Goal: Task Accomplishment & Management: Manage account settings

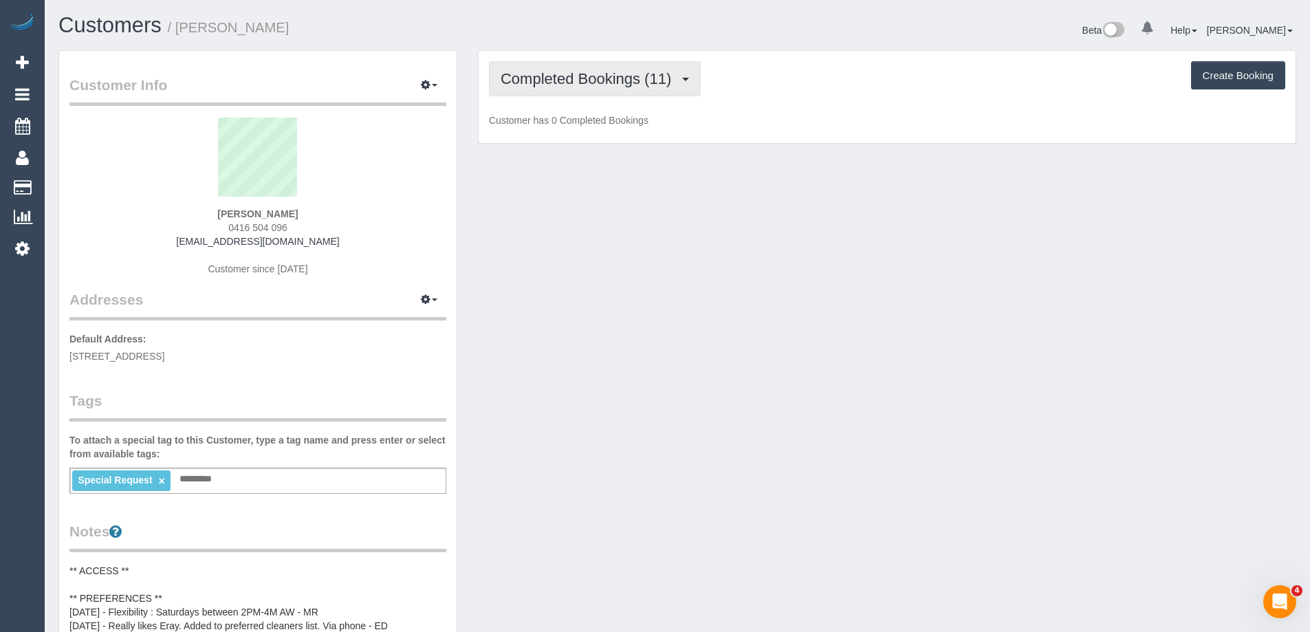
click at [592, 95] on button "Completed Bookings (11)" at bounding box center [595, 78] width 212 height 35
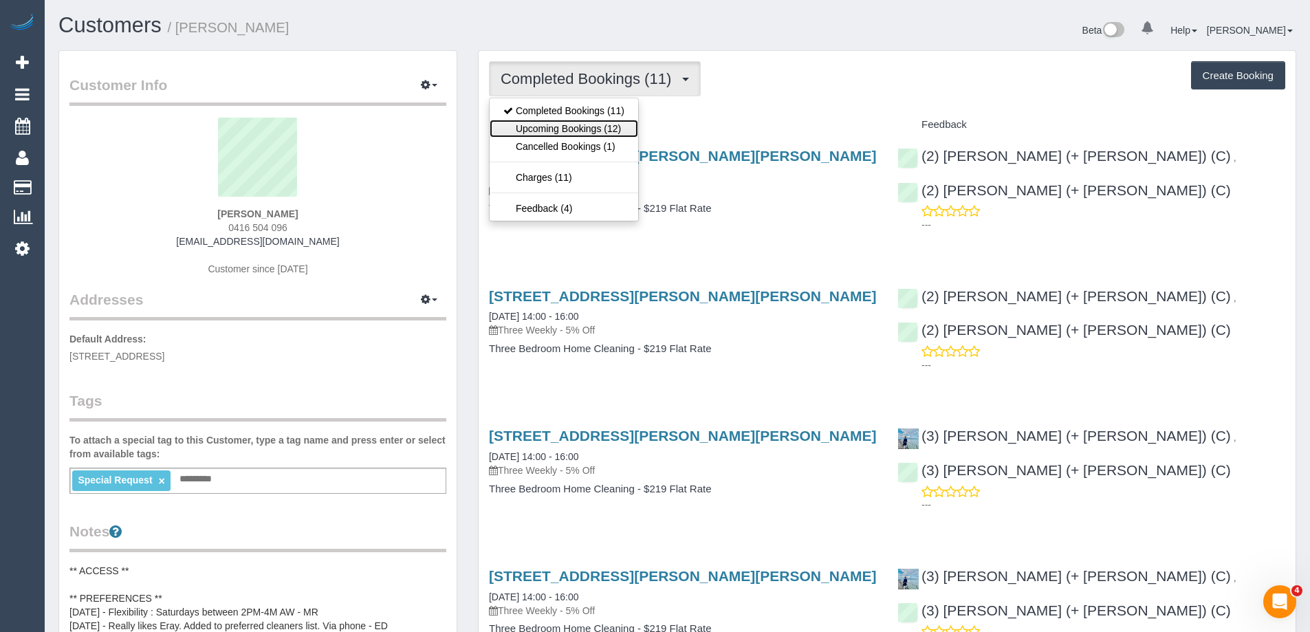
click at [571, 134] on link "Upcoming Bookings (12)" at bounding box center [564, 129] width 149 height 18
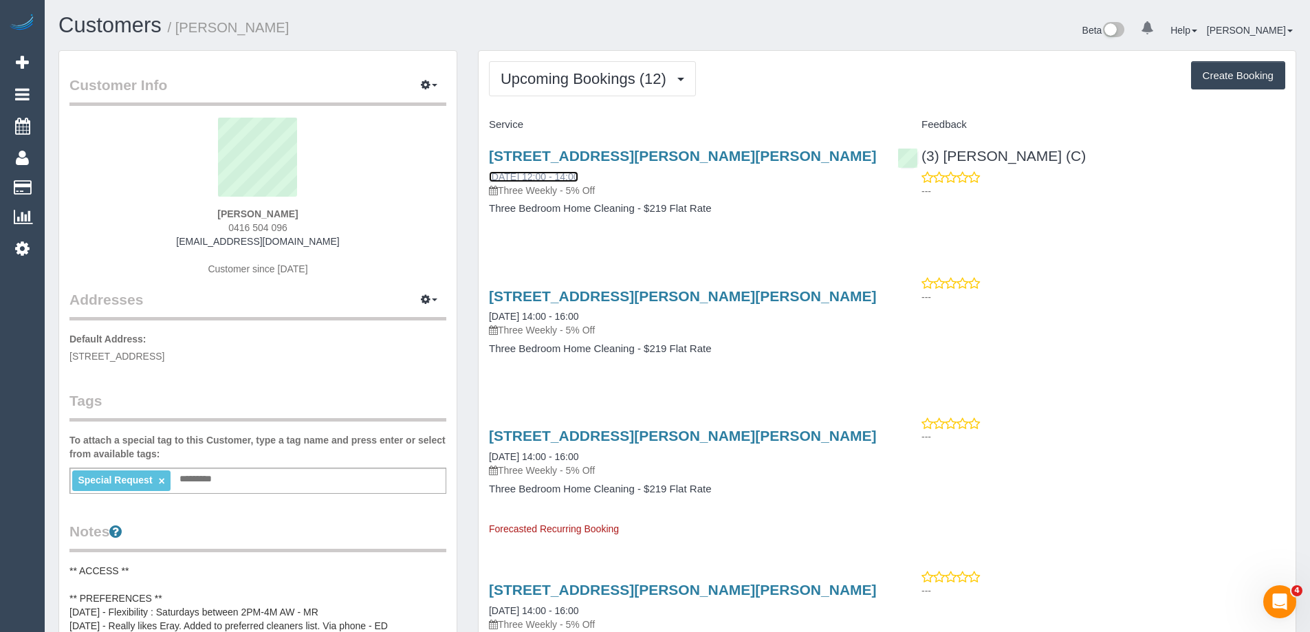
click at [578, 179] on link "06/09/2025 12:00 - 14:00" at bounding box center [533, 176] width 89 height 11
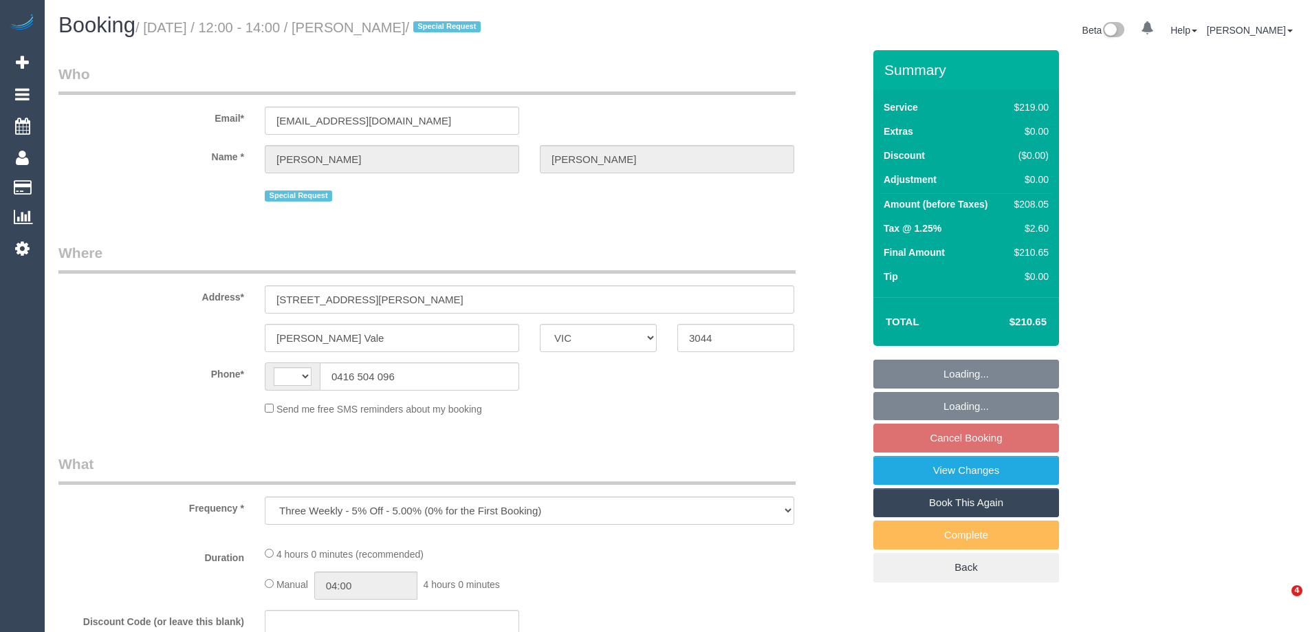
select select "VIC"
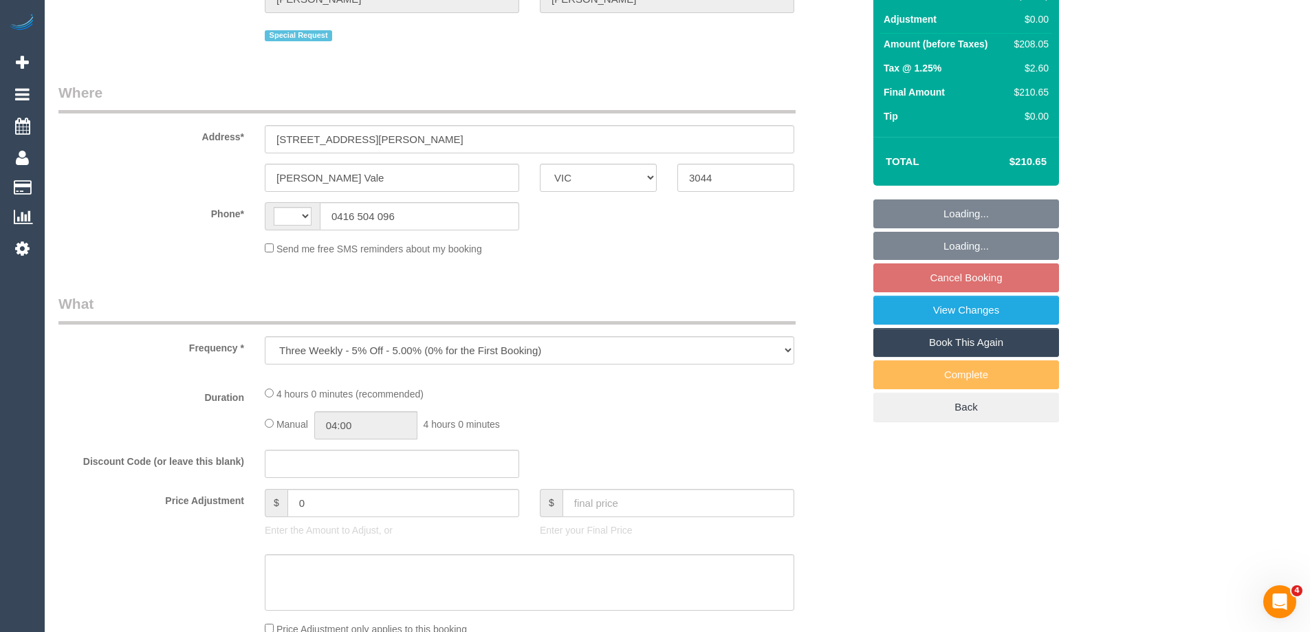
select select "string:AU"
select select "string:stripe-pm_1Qhlb12GScqysDRVJbUSMyOt"
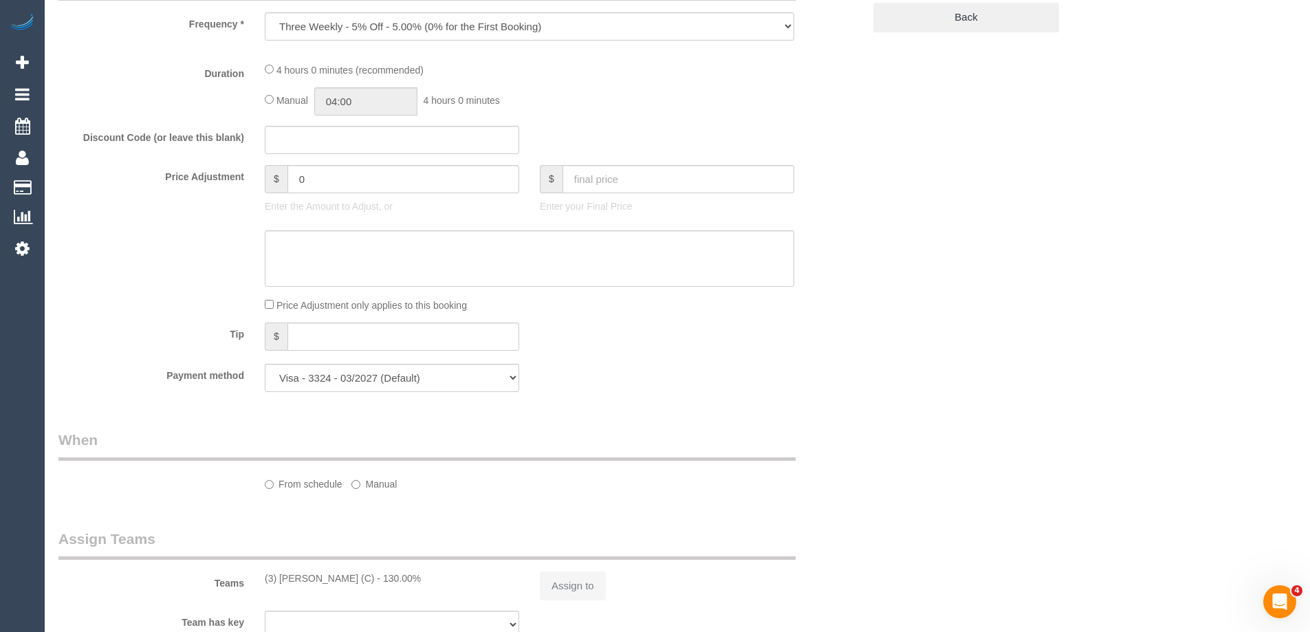
select select "number:29"
select select "number:14"
select select "number:19"
select select "number:25"
select select "number:33"
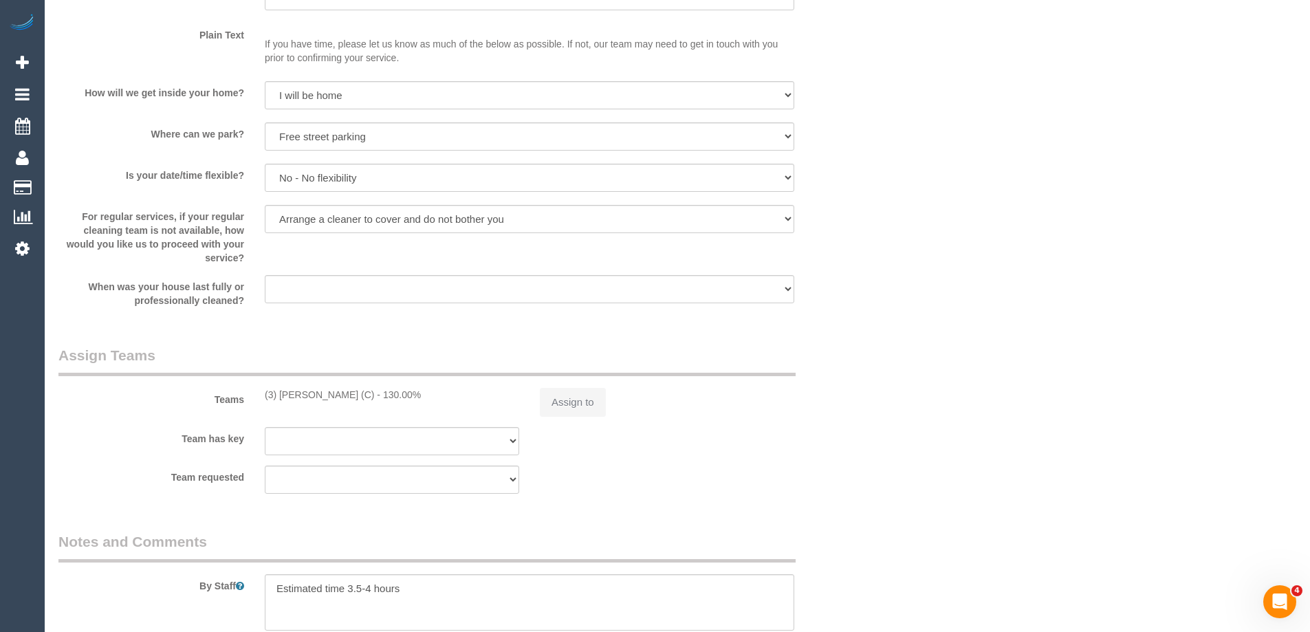
select select "object:711"
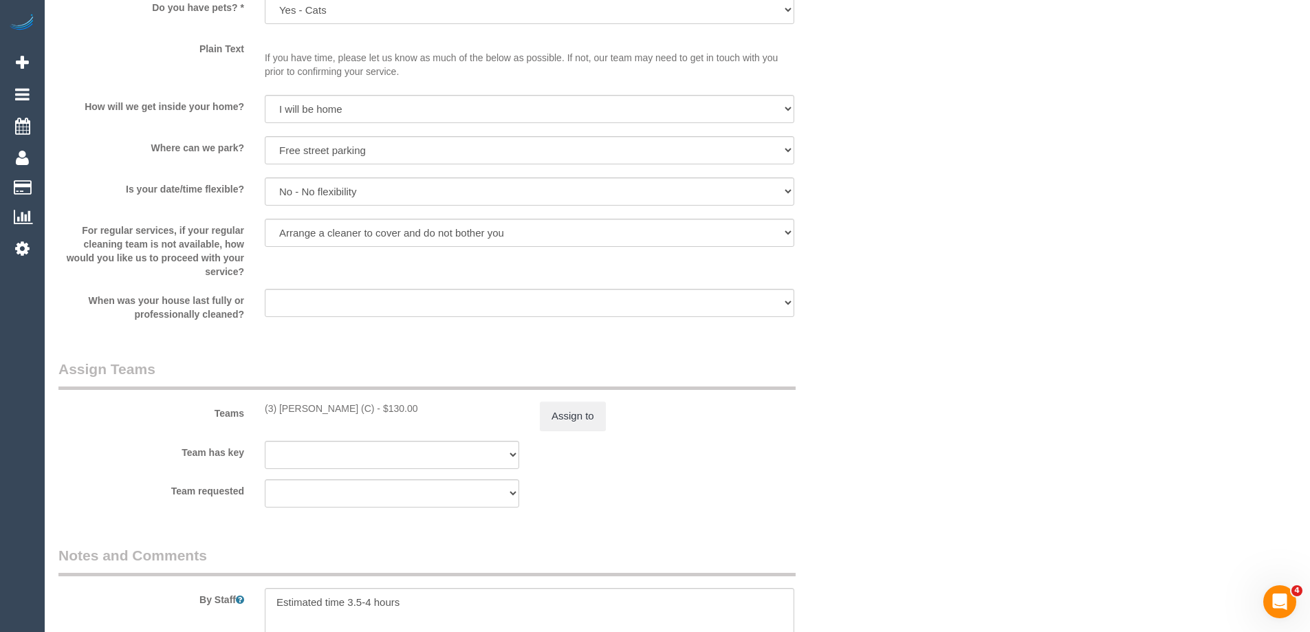
scroll to position [2341, 0]
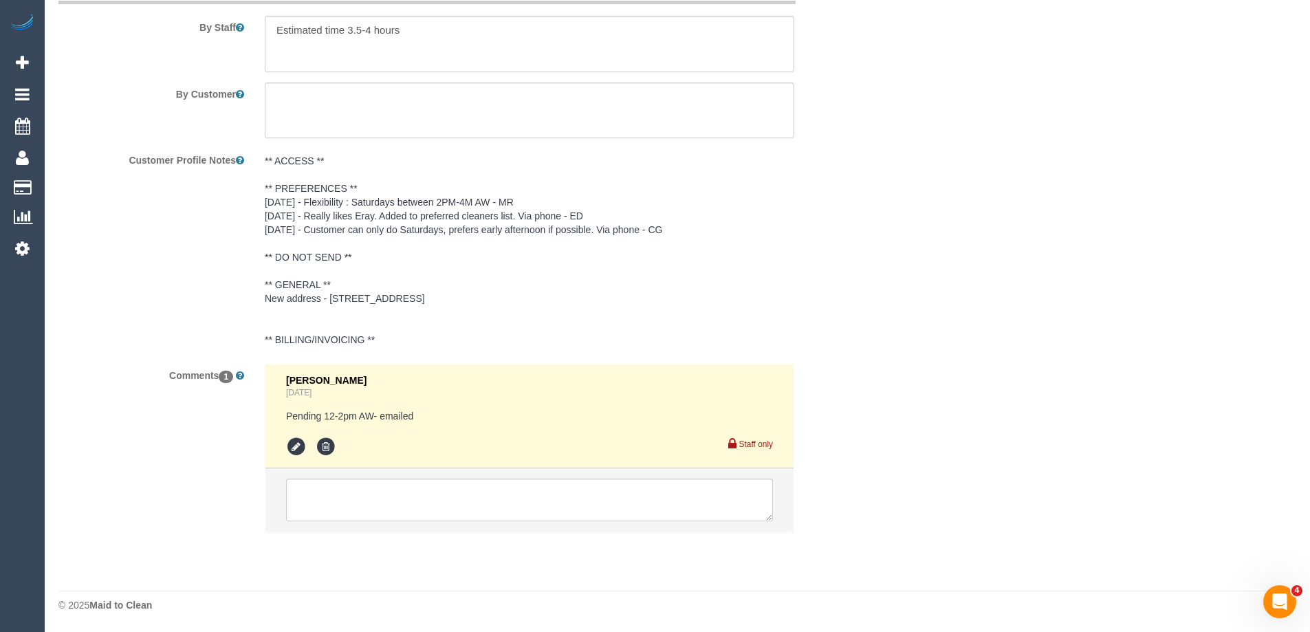
select select "spot3"
click at [318, 503] on textarea at bounding box center [529, 500] width 487 height 43
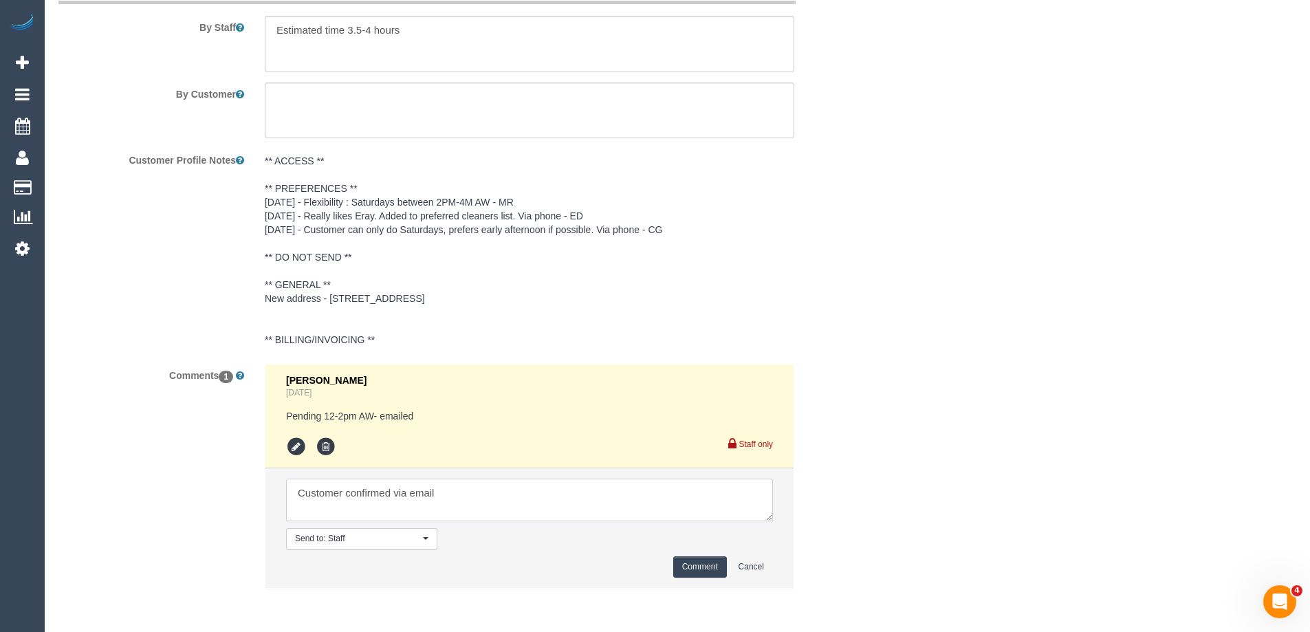
type textarea "Customer confirmed via email"
click at [708, 571] on button "Comment" at bounding box center [700, 566] width 54 height 21
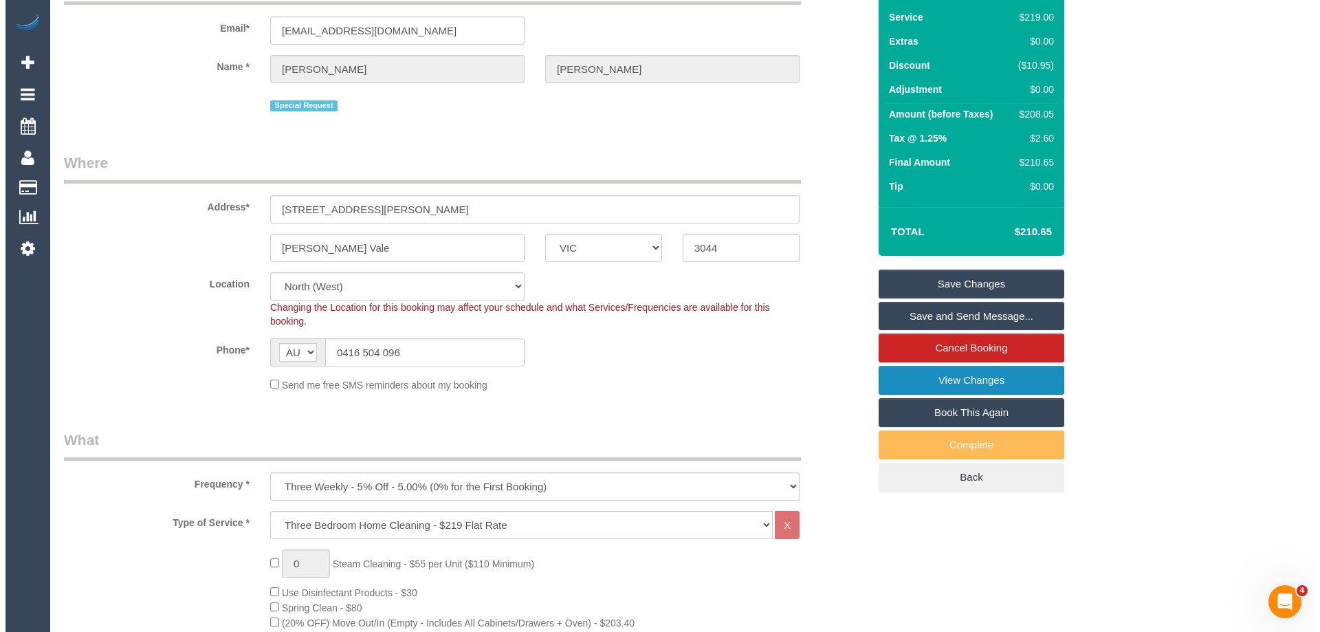
scroll to position [0, 0]
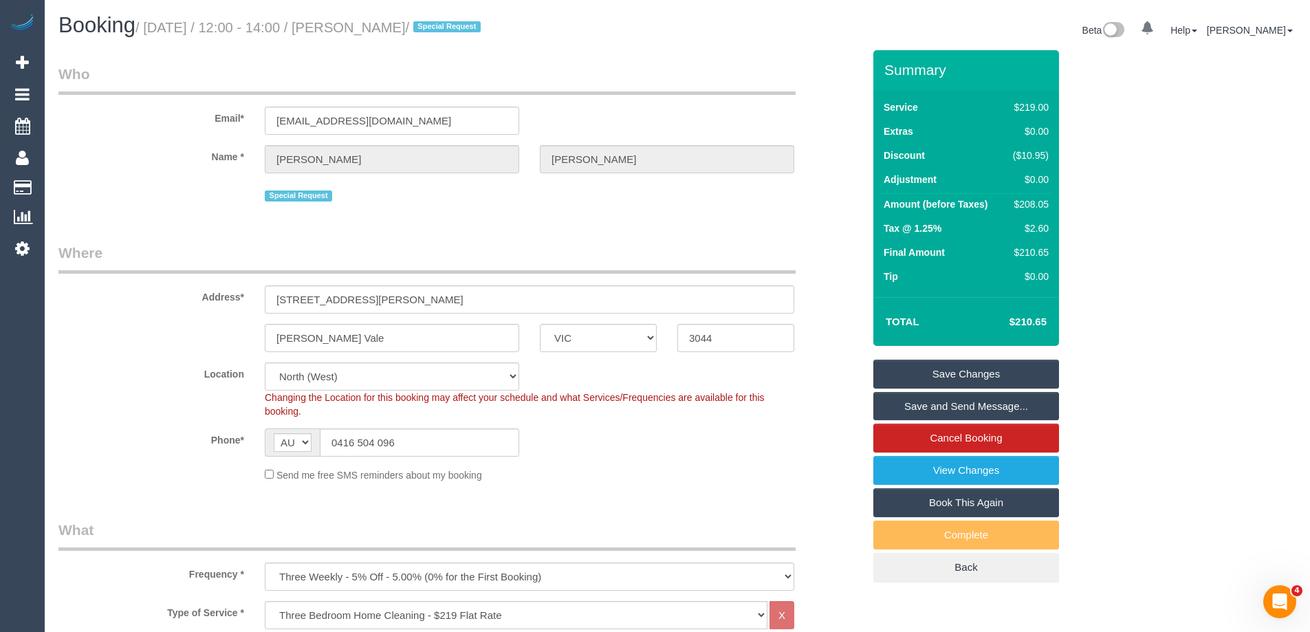
click at [981, 408] on link "Save and Send Message..." at bounding box center [966, 406] width 186 height 29
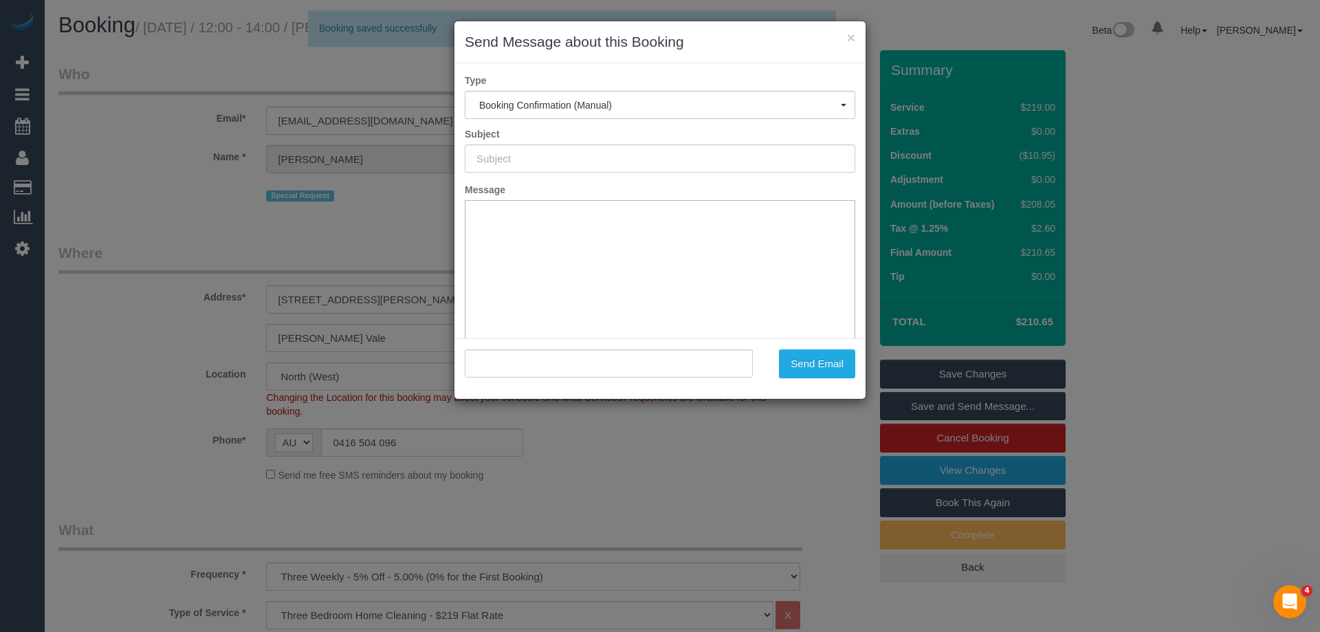
type input "Booking Confirmed"
type input ""Sharada Vartak" <sharada1997@gmail.com>"
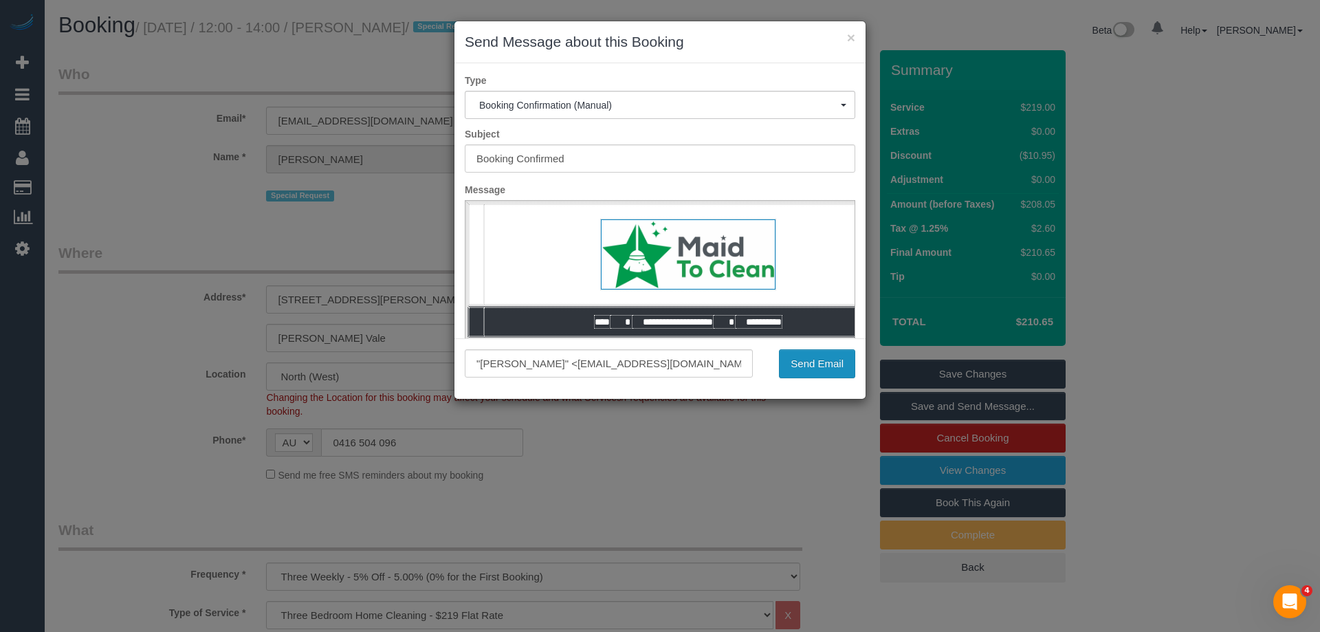
click at [830, 373] on button "Send Email" at bounding box center [817, 363] width 76 height 29
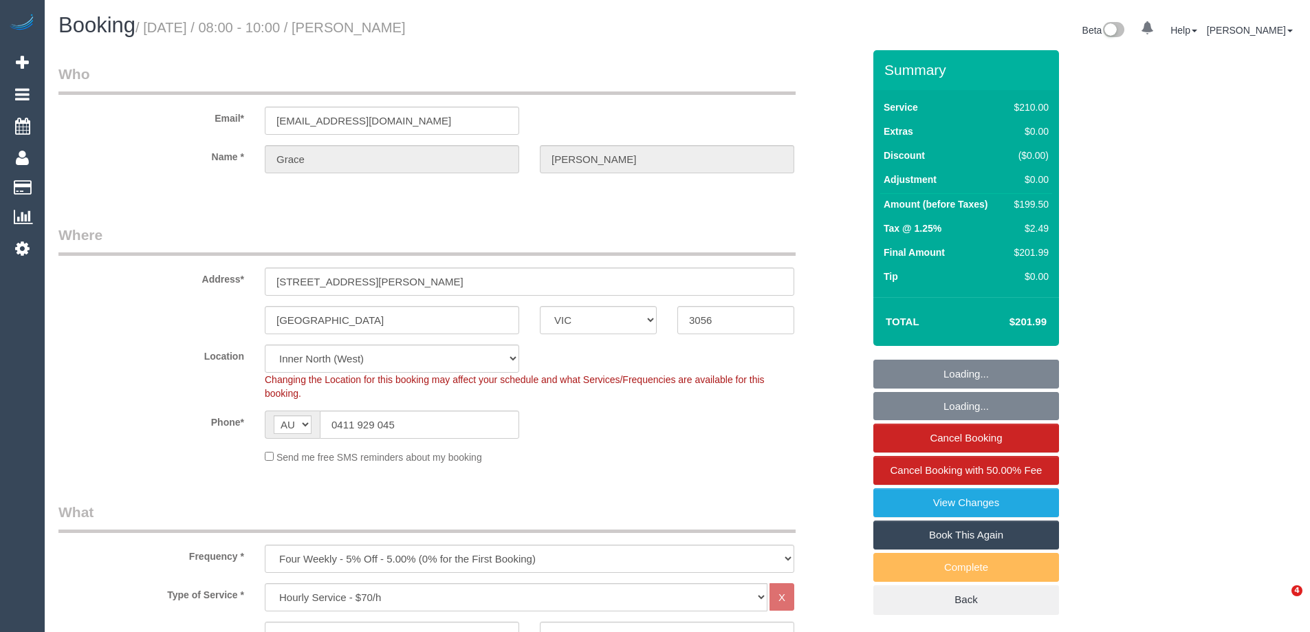
select select "VIC"
select select "180"
select select "number:28"
select select "number:14"
select select "number:19"
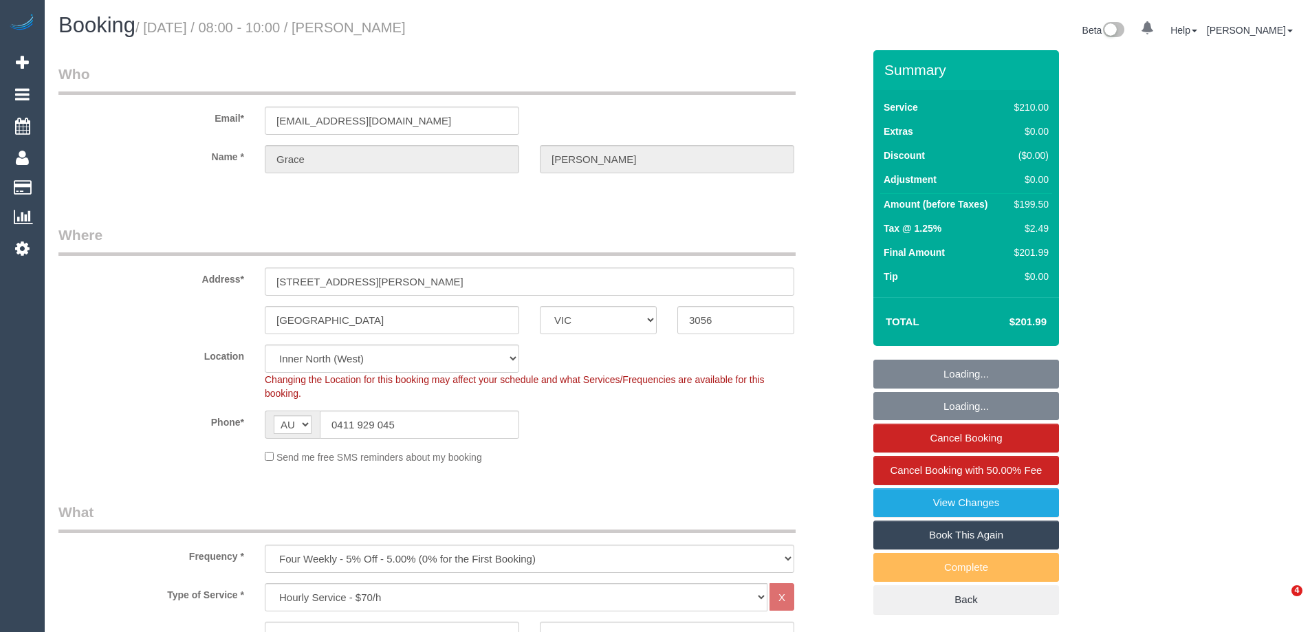
select select "number:24"
select select "number:34"
select select "number:13"
select select "object:1772"
select select "string:stripe-pm_1RhgPc2GScqysDRVsTTE5AE1"
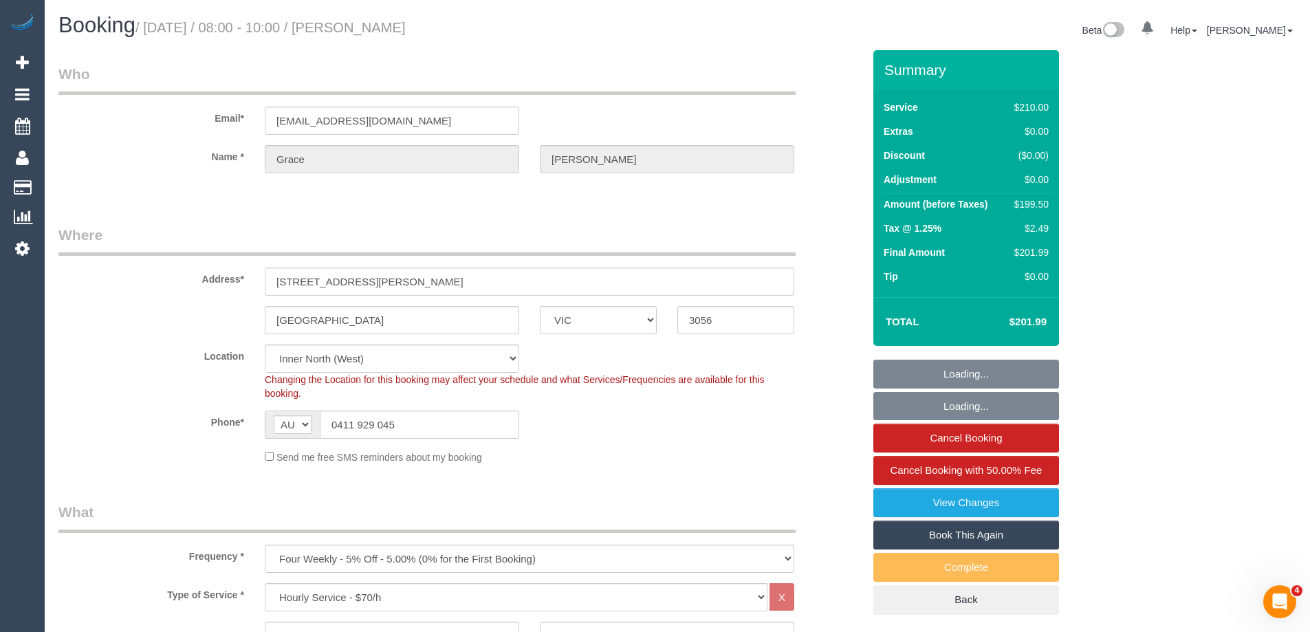
select select "spot1"
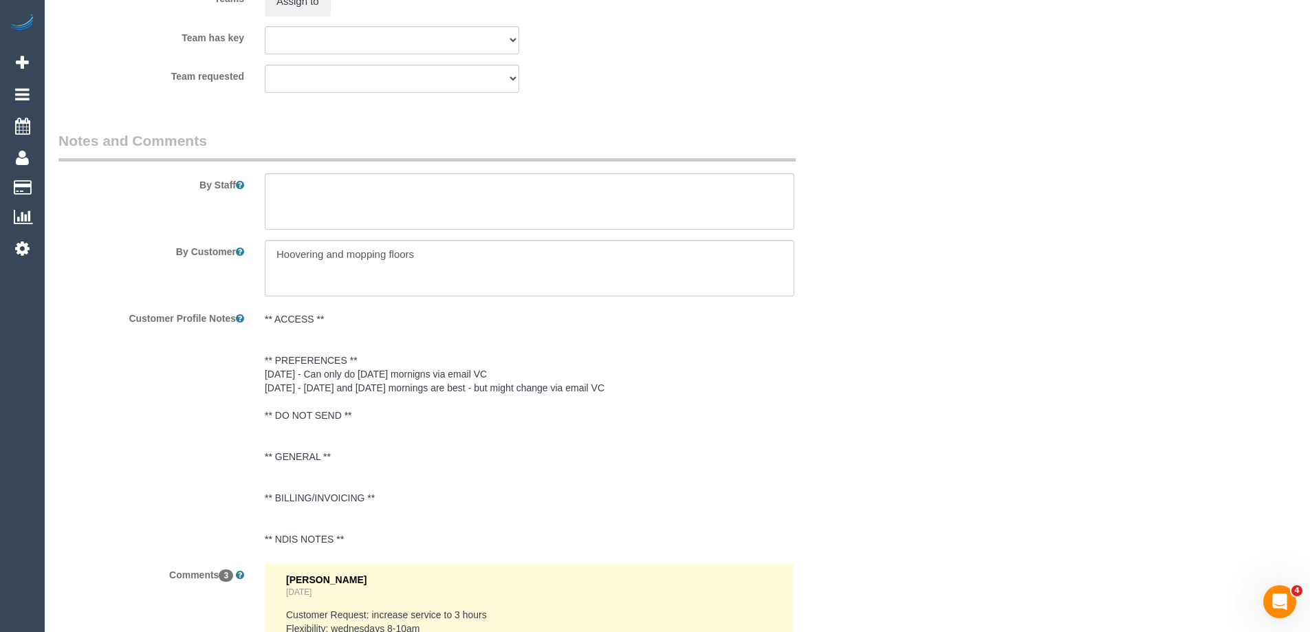
scroll to position [2544, 0]
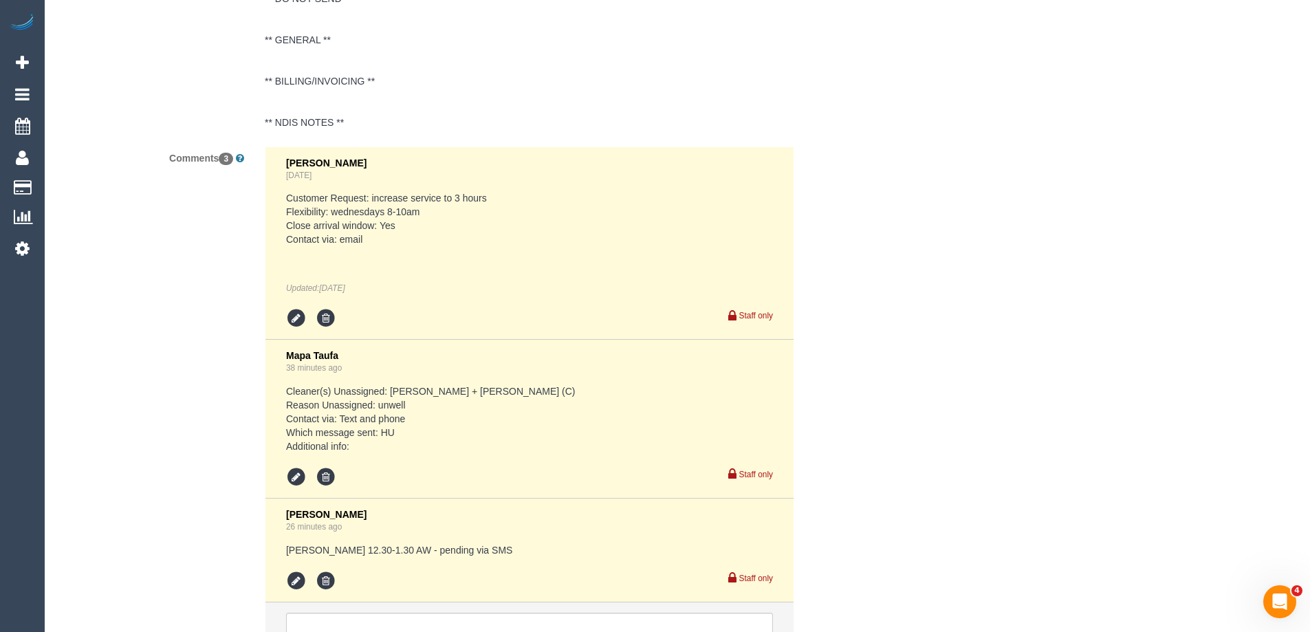
click at [366, 509] on div "[PERSON_NAME] 26 minutes ago" at bounding box center [529, 521] width 487 height 24
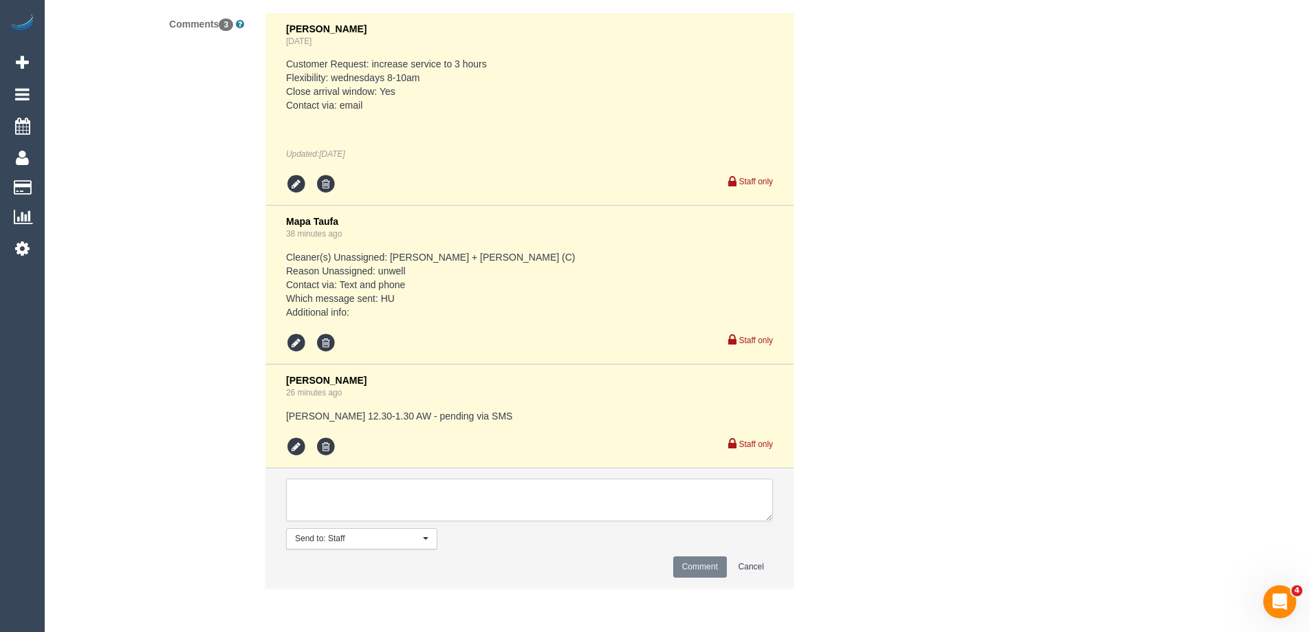
click at [421, 501] on textarea at bounding box center [529, 500] width 487 height 43
type textarea "Customer + [PERSON_NAME] agreed to 1-2pm AW via sms"
click at [706, 566] on button "Comment" at bounding box center [700, 566] width 54 height 21
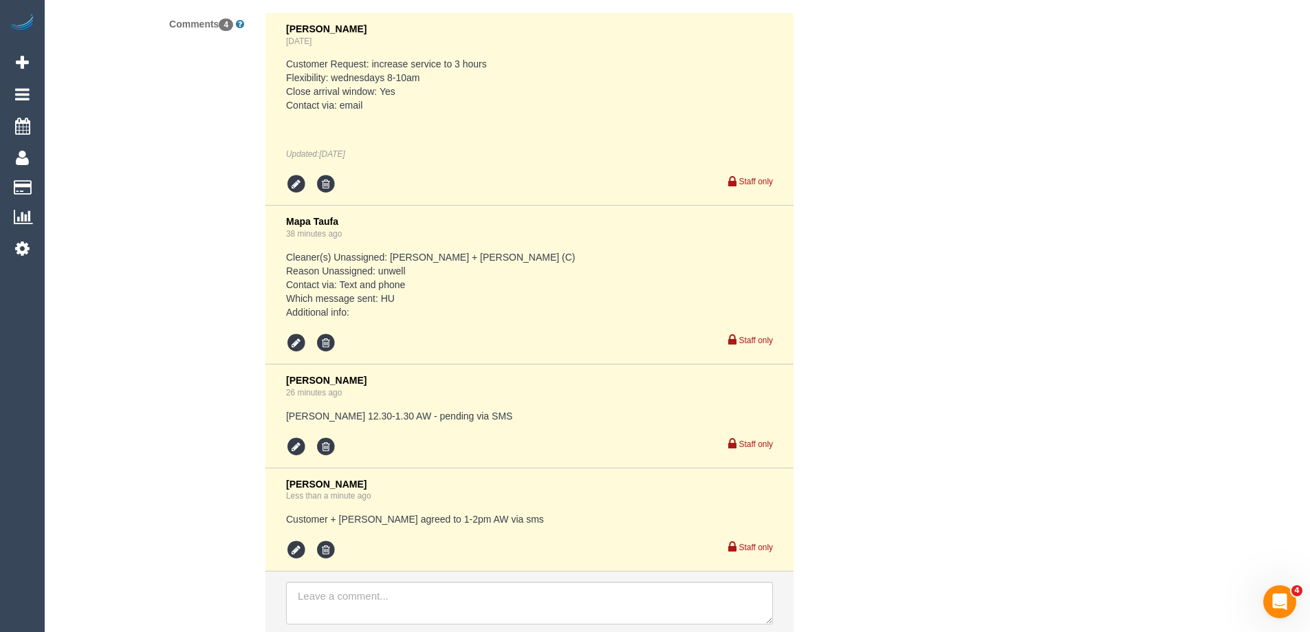
drag, startPoint x: 968, startPoint y: 246, endPoint x: 957, endPoint y: 259, distance: 16.6
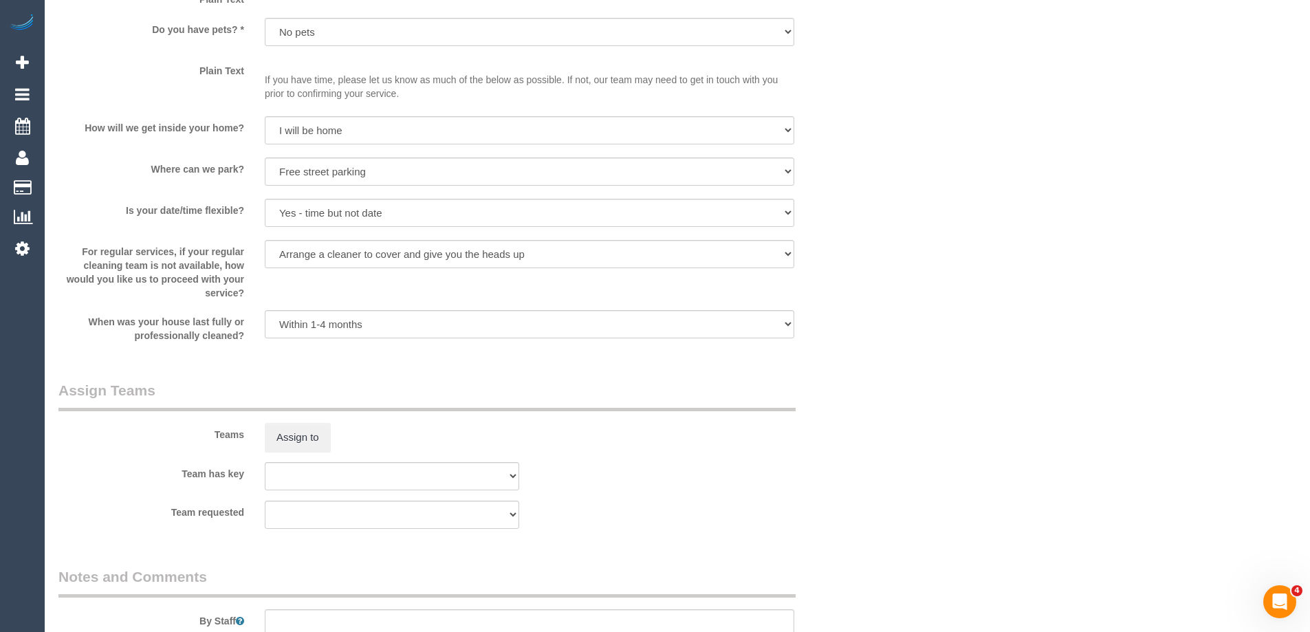
scroll to position [1441, 0]
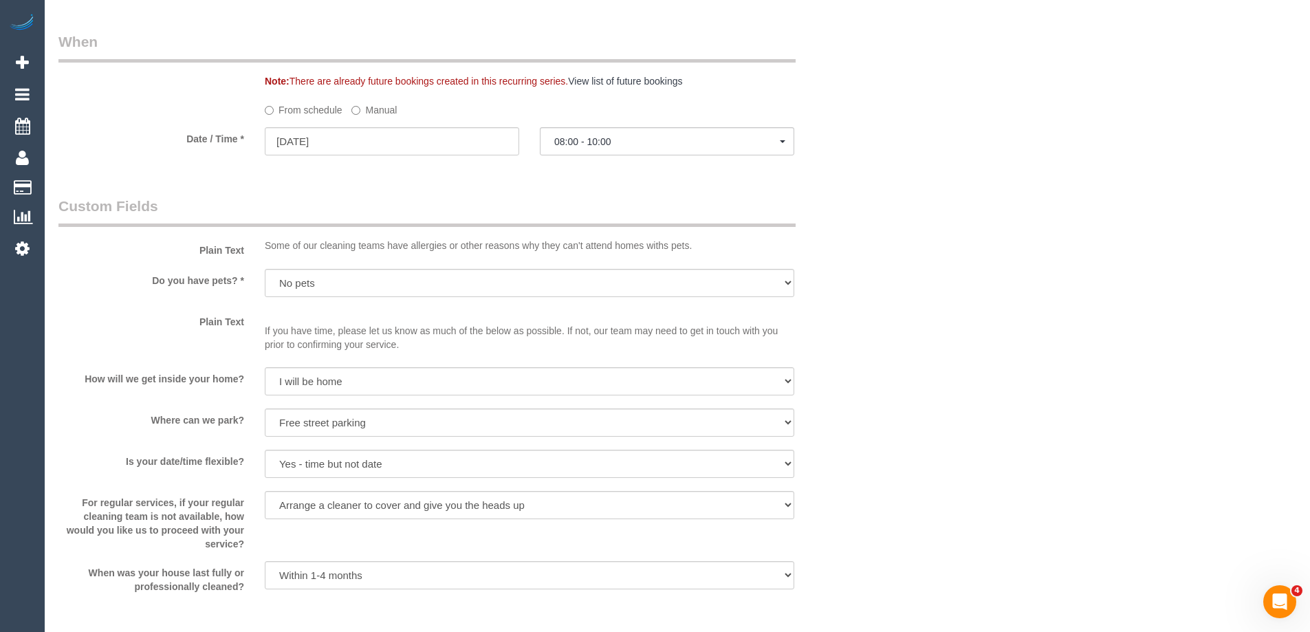
click at [386, 108] on label "Manual" at bounding box center [373, 107] width 45 height 19
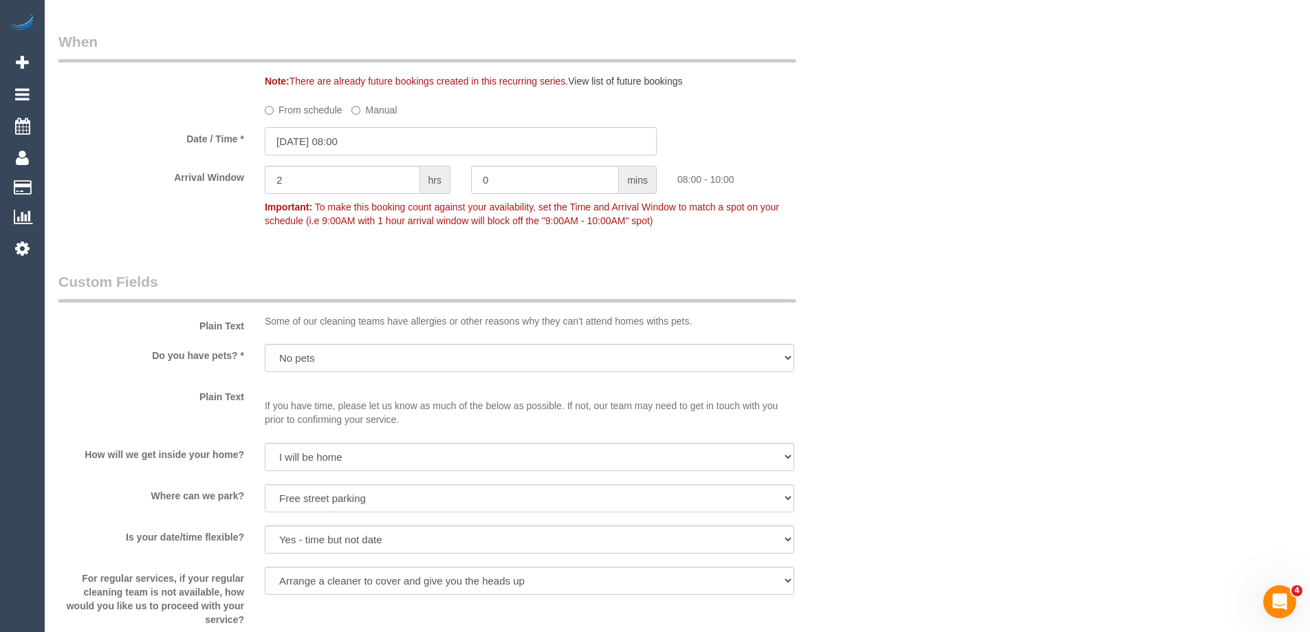
click at [382, 143] on input "[DATE] 08:00" at bounding box center [461, 141] width 392 height 28
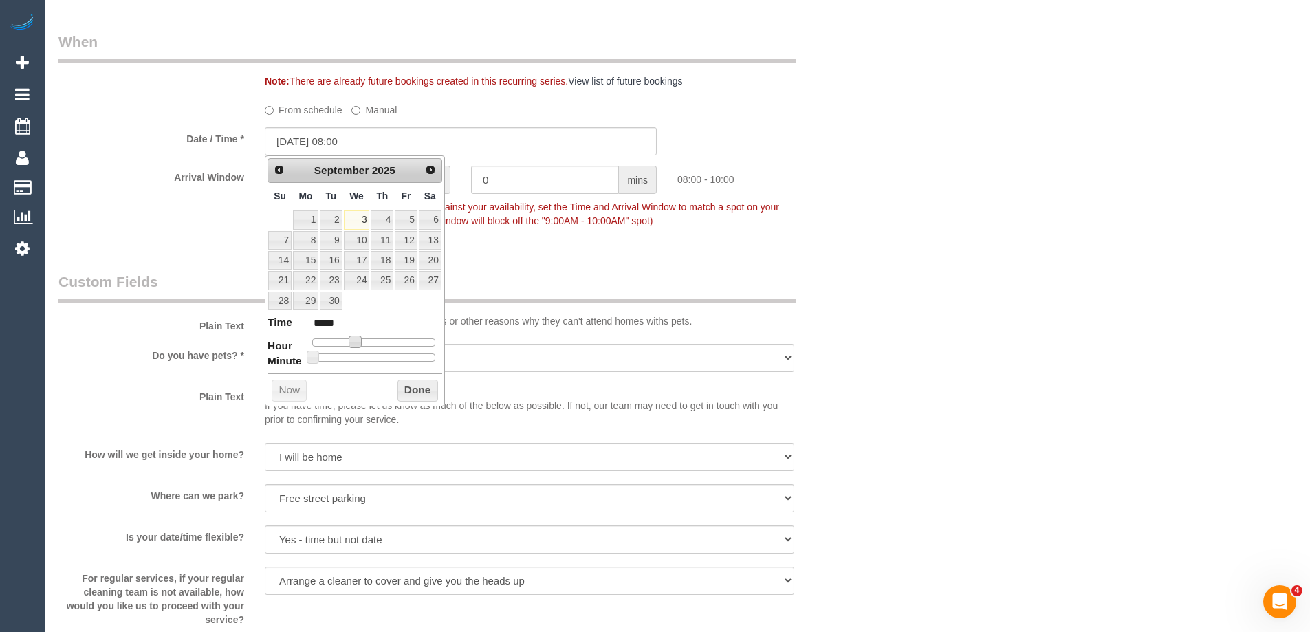
type input "[DATE] 09:00"
type input "*****"
type input "[DATE] 10:00"
type input "*****"
type input "[DATE] 11:00"
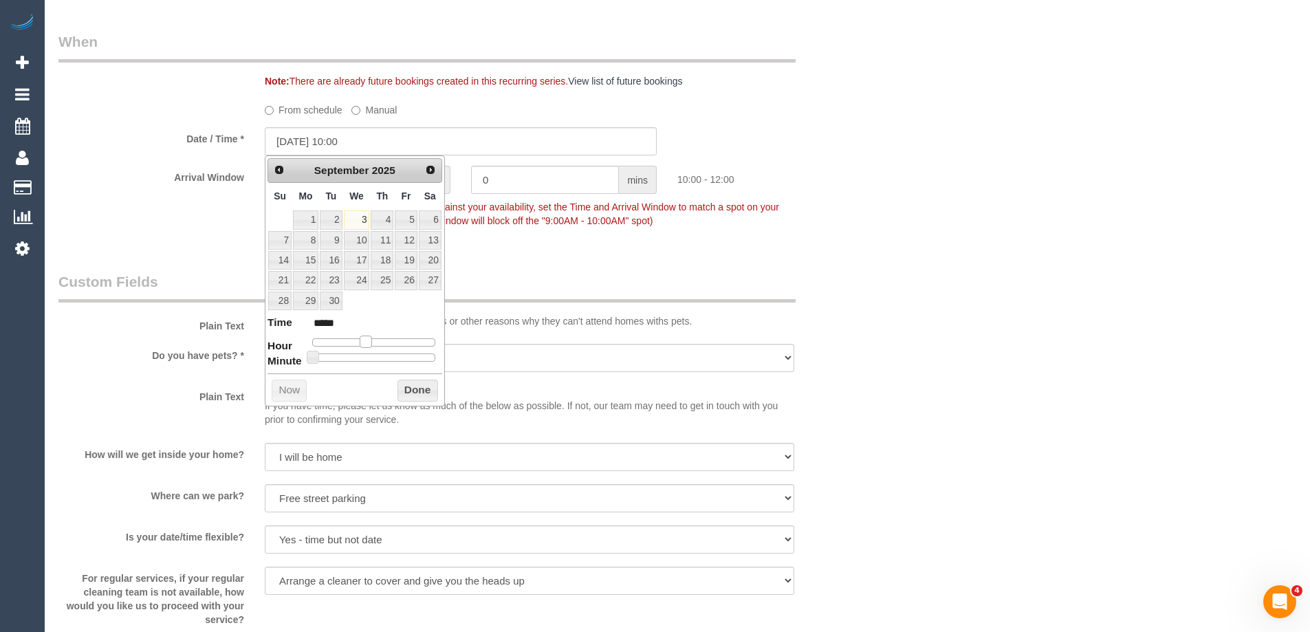
type input "*****"
type input "[DATE] 13:00"
type input "*****"
type input "[DATE] 14:00"
type input "*****"
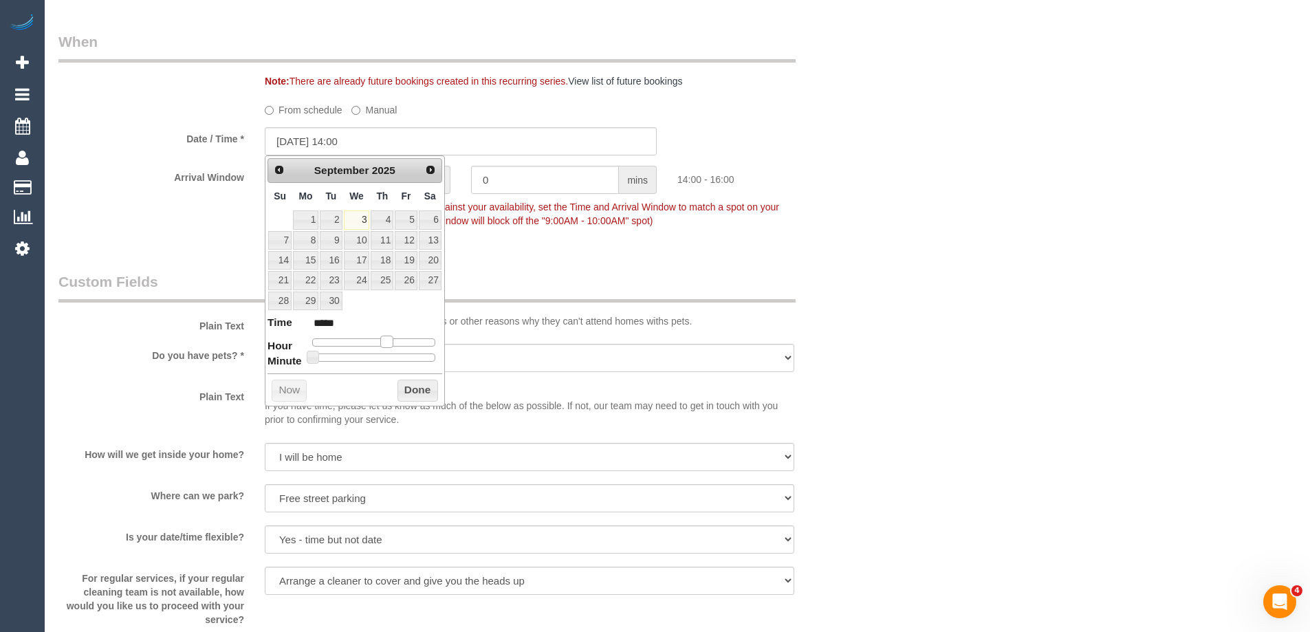
type input "[DATE] 13:00"
type input "*****"
type input "[DATE] 12:00"
type input "*****"
type input "[DATE] 13:00"
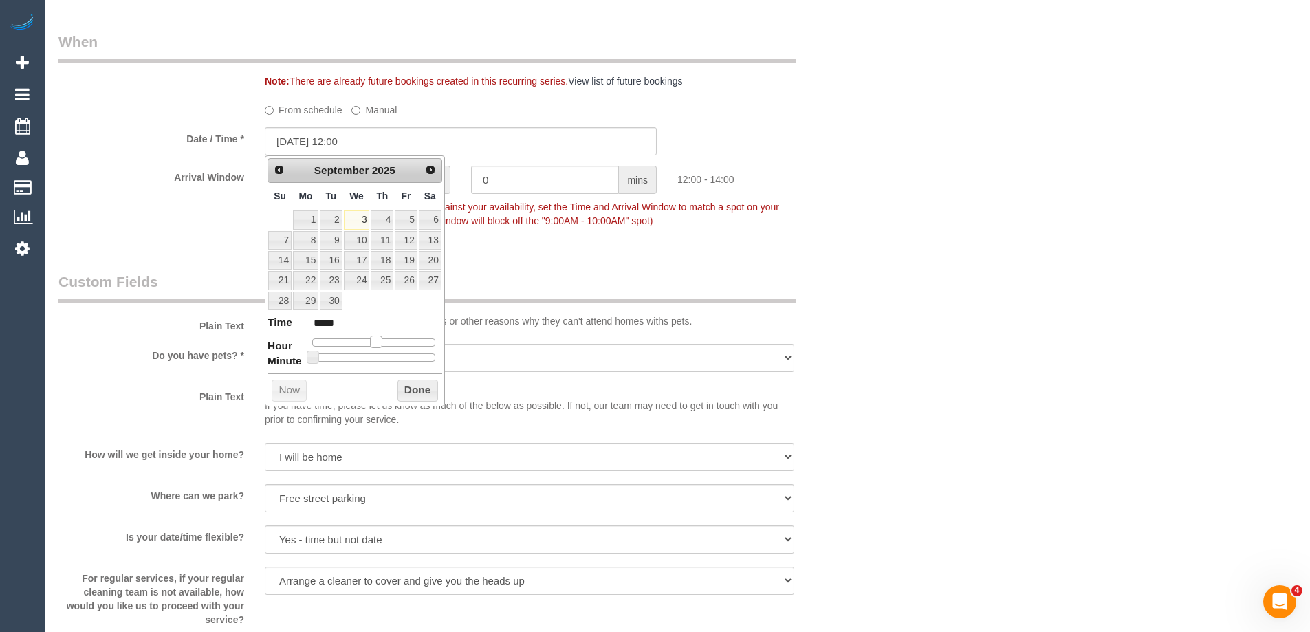
type input "*****"
drag, startPoint x: 356, startPoint y: 345, endPoint x: 395, endPoint y: 347, distance: 39.9
click at [386, 348] on span at bounding box center [381, 342] width 12 height 12
type input "[DATE] 14:00"
type input "*****"
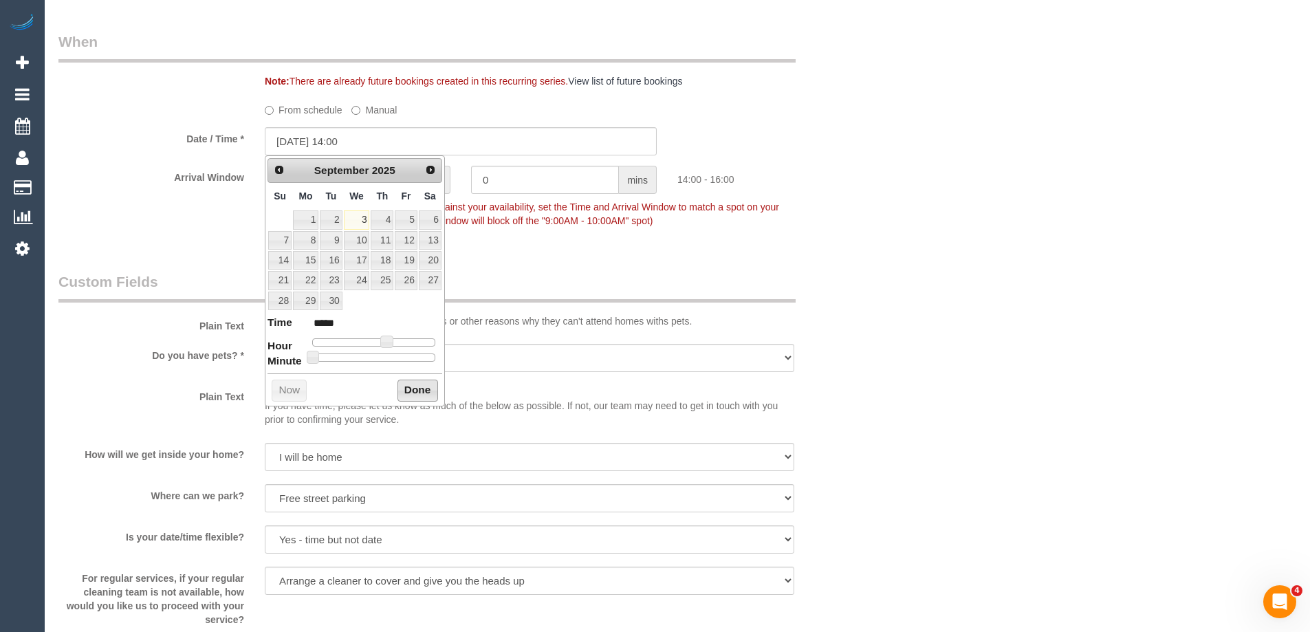
click at [408, 386] on button "Done" at bounding box center [417, 391] width 41 height 22
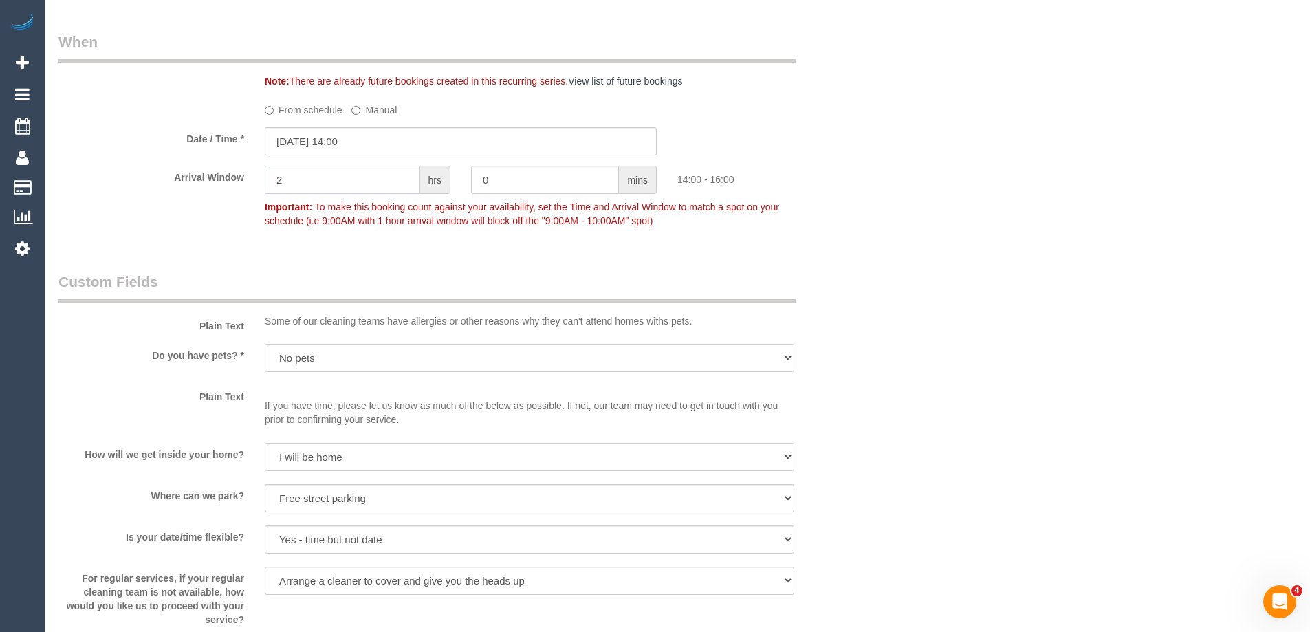
click at [356, 175] on input "2" at bounding box center [342, 180] width 155 height 28
click at [356, 175] on input "1" at bounding box center [342, 180] width 155 height 28
type input "1"
click at [852, 175] on div "14:00 - 15:00" at bounding box center [770, 176] width 206 height 21
click at [360, 141] on input "[DATE] 14:00" at bounding box center [461, 141] width 392 height 28
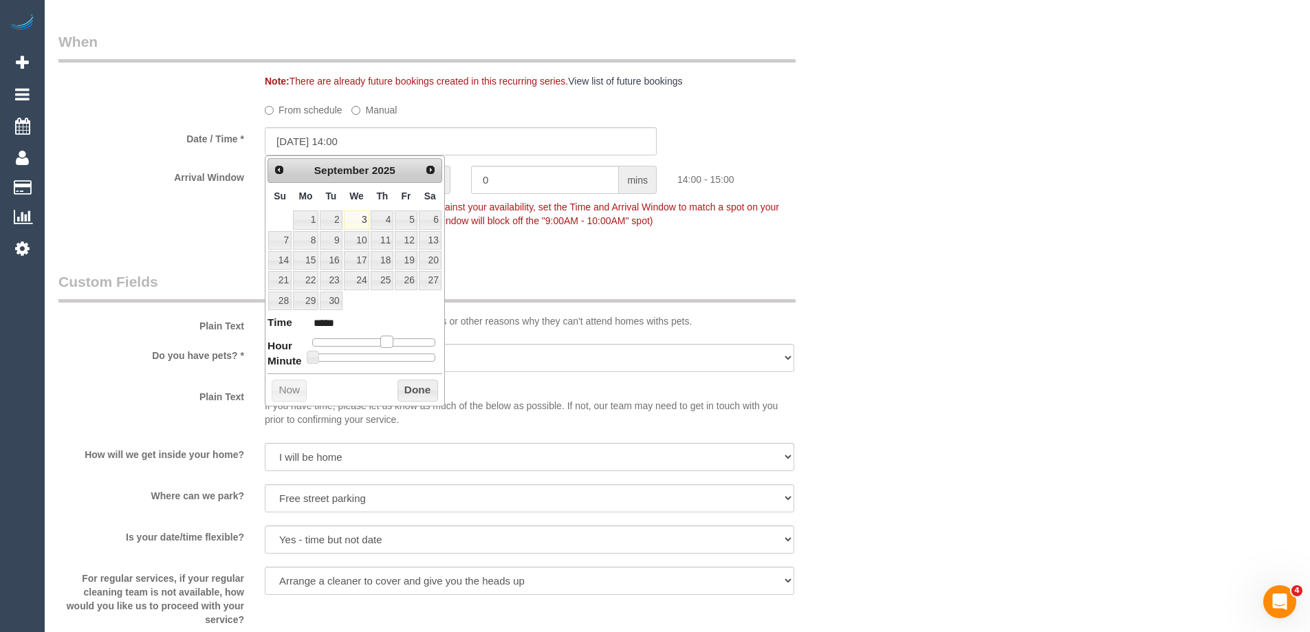
type input "[DATE] 13:00"
type input "*****"
click at [386, 343] on span at bounding box center [381, 342] width 12 height 12
click at [415, 393] on button "Done" at bounding box center [417, 391] width 41 height 22
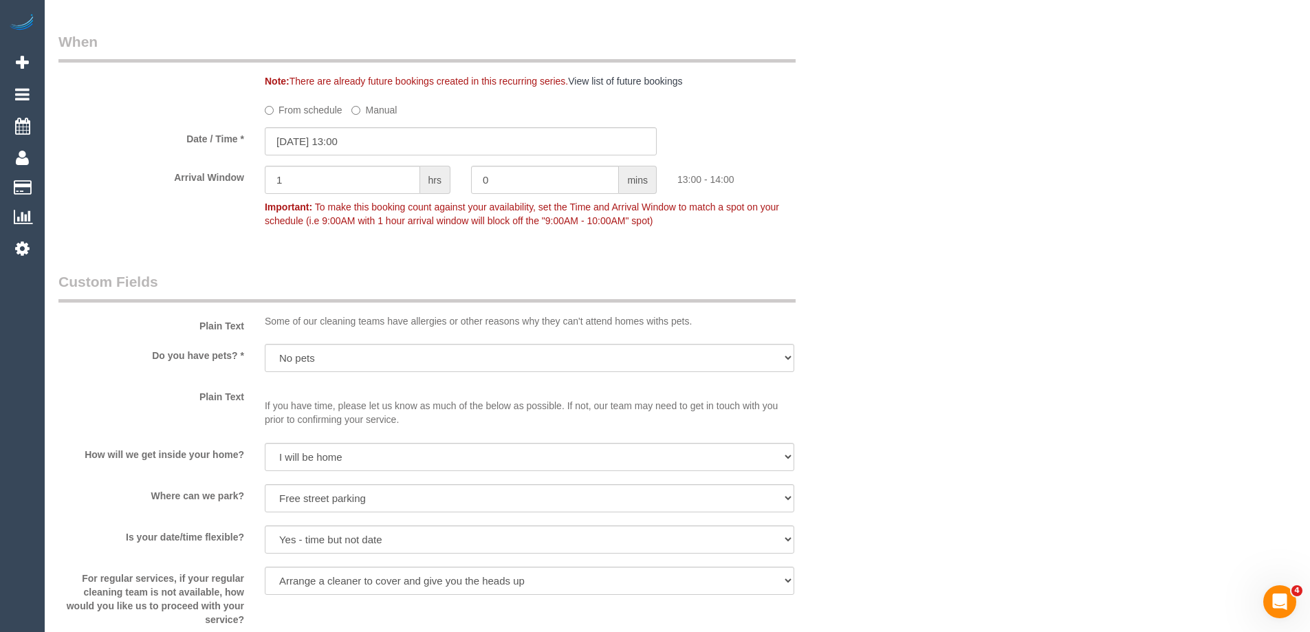
click at [967, 210] on div "Who Email* [EMAIL_ADDRESS][DOMAIN_NAME] Name * [PERSON_NAME] Where Address* [ST…" at bounding box center [677, 305] width 1238 height 3391
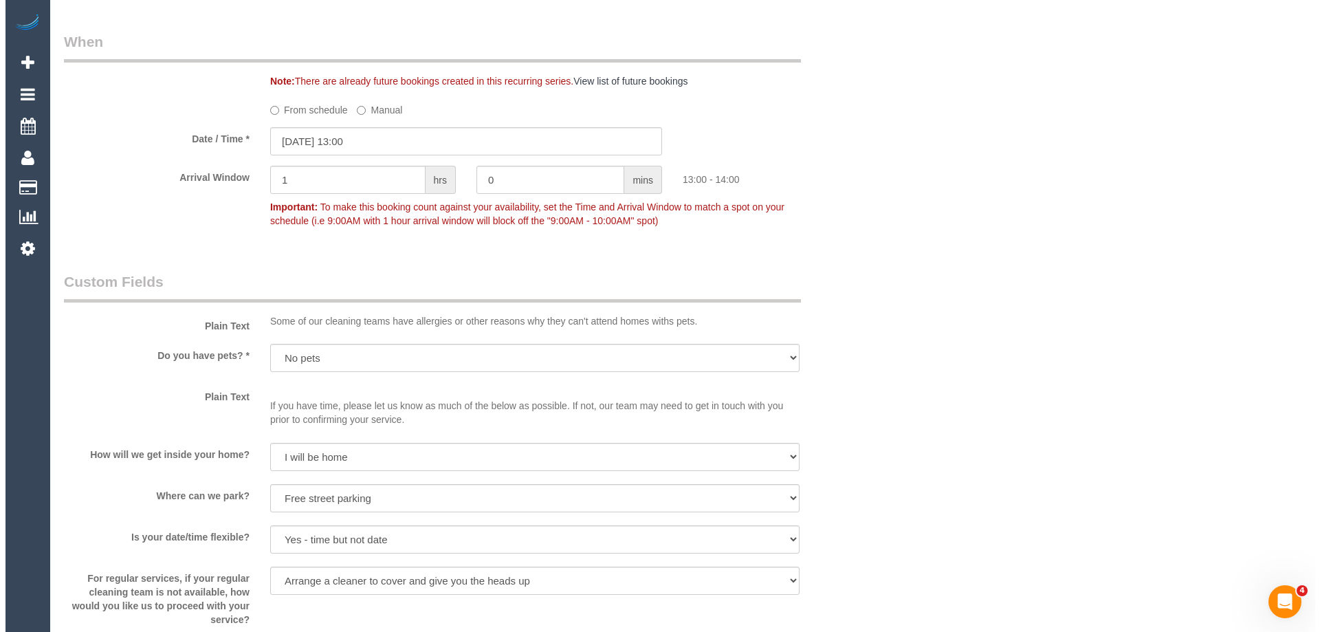
scroll to position [1853, 0]
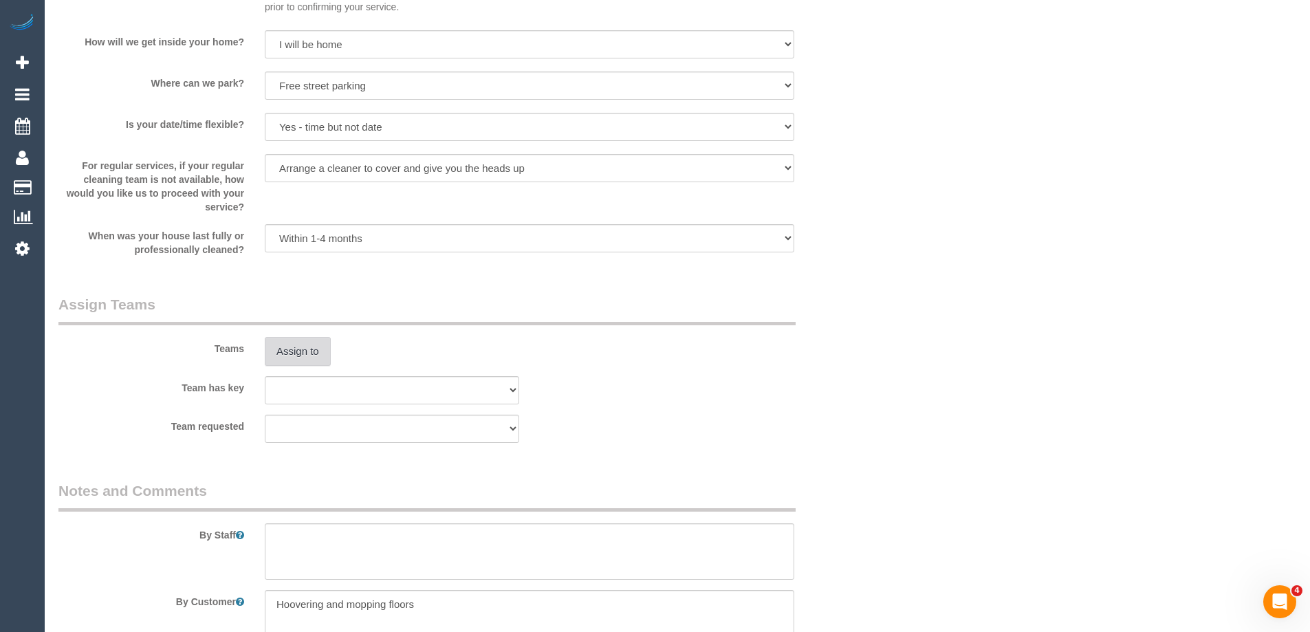
click at [299, 346] on button "Assign to" at bounding box center [298, 351] width 66 height 29
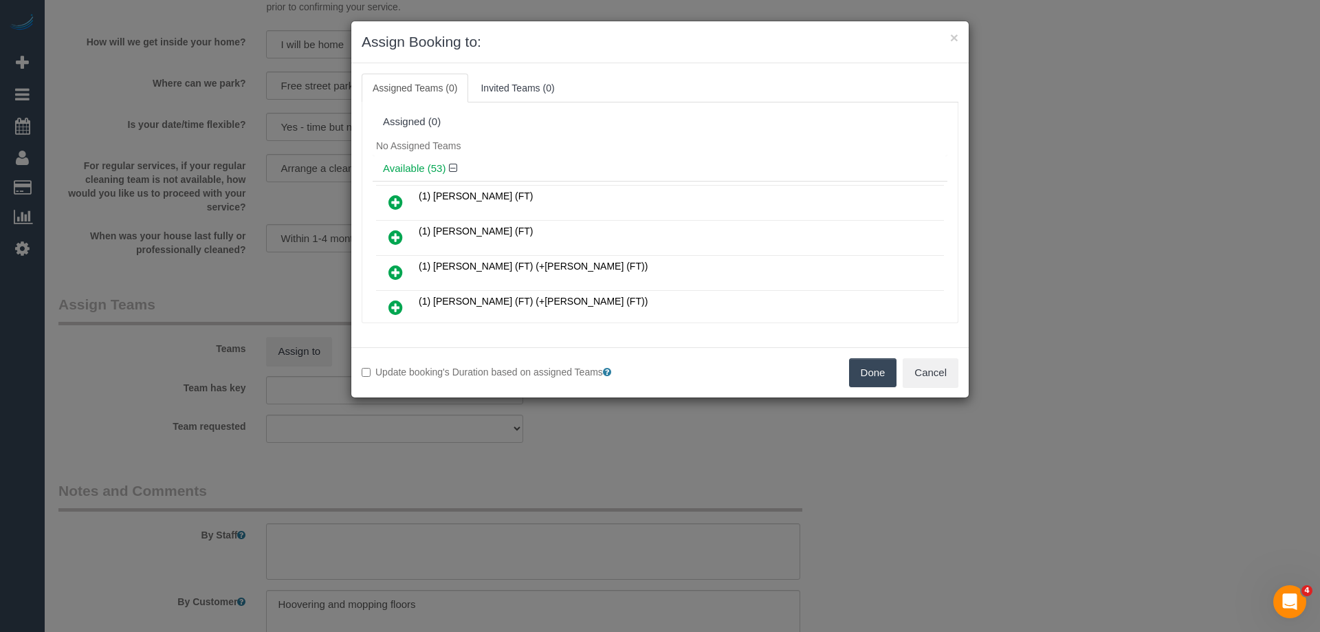
click at [655, 138] on div "No Assigned Teams" at bounding box center [660, 145] width 575 height 21
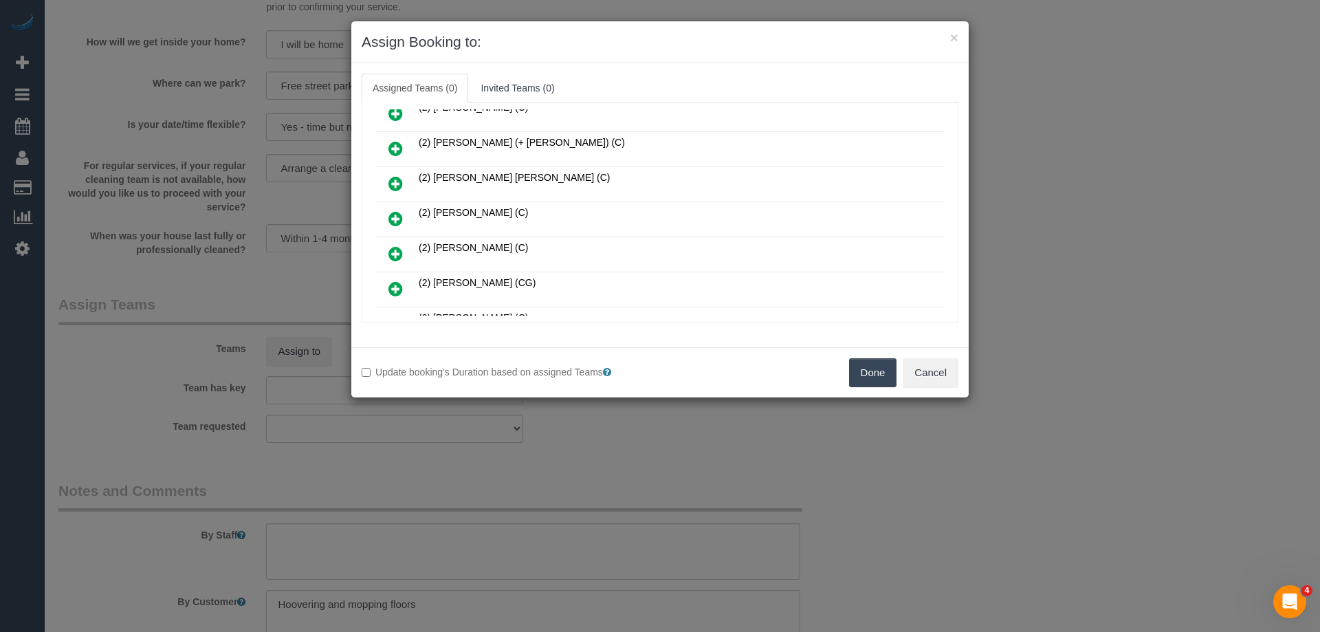
click at [393, 218] on icon at bounding box center [396, 218] width 14 height 17
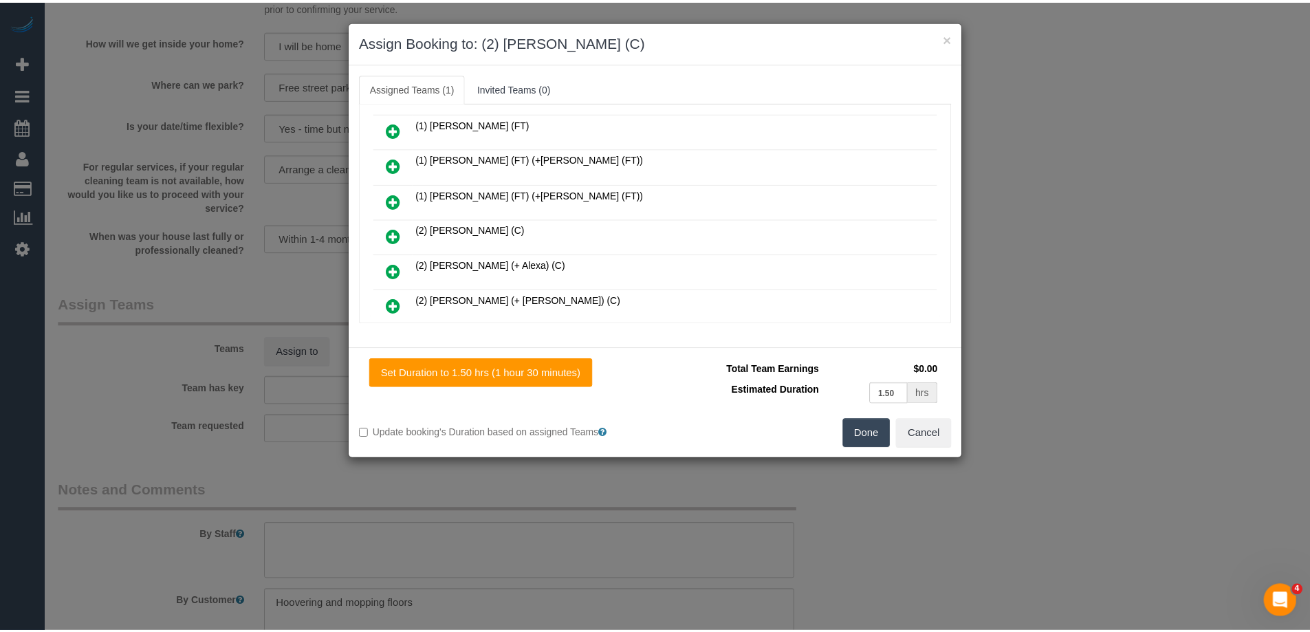
scroll to position [0, 0]
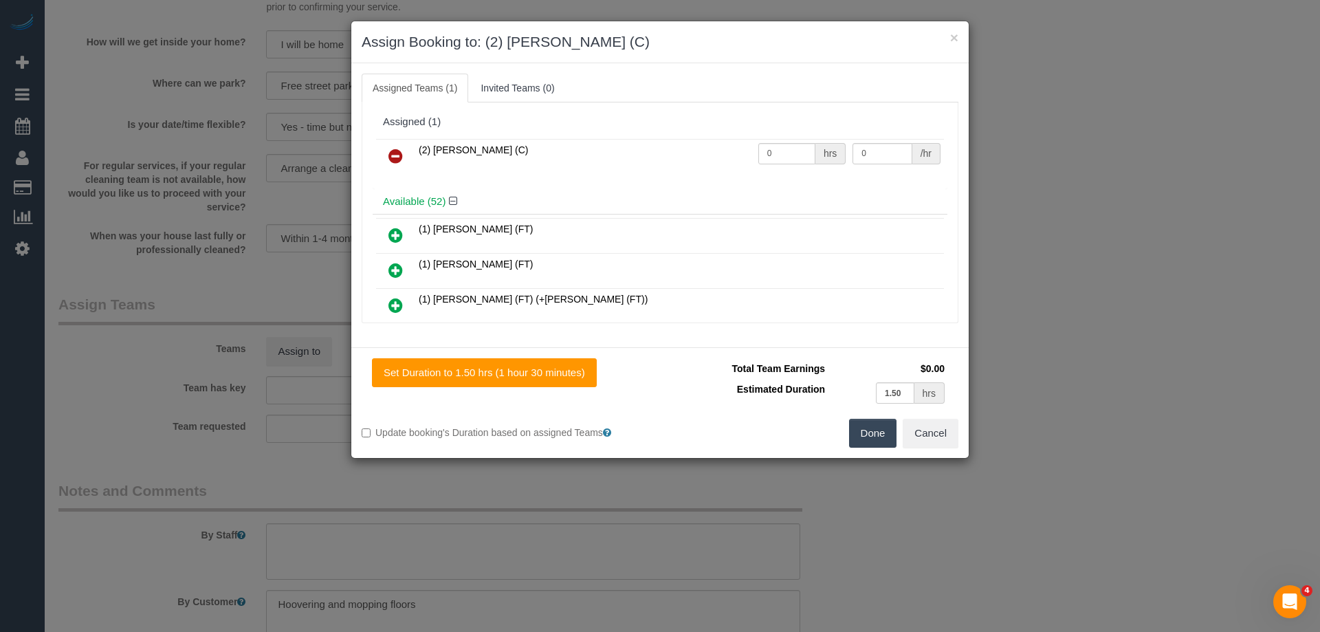
click at [866, 436] on button "Done" at bounding box center [873, 433] width 48 height 29
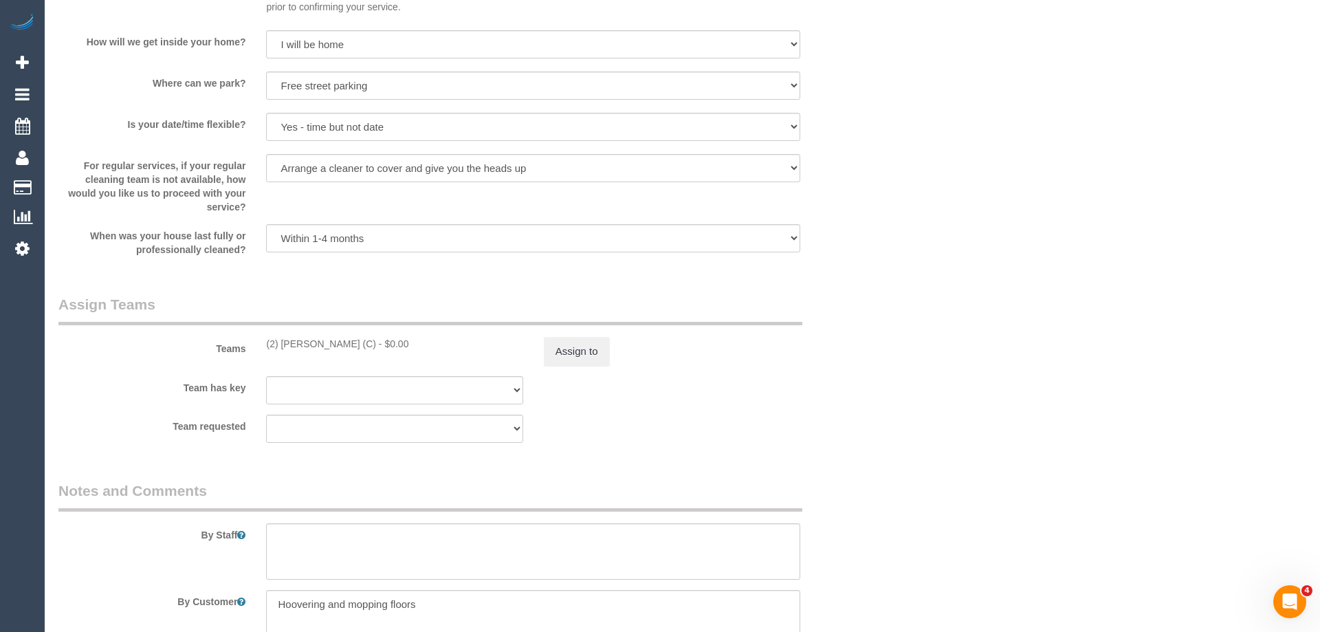
click at [866, 436] on div "× Assign Booking to: (2) [PERSON_NAME] (C) Assigned Teams (1) Invited Teams (0)…" at bounding box center [660, 316] width 1320 height 632
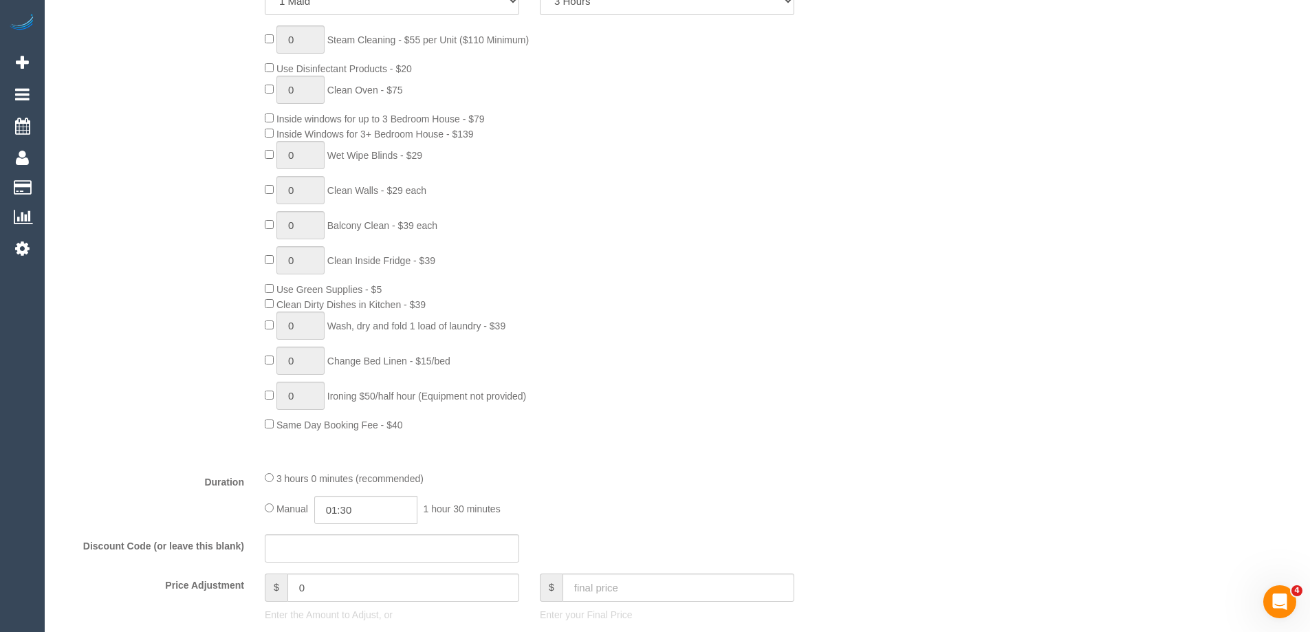
scroll to position [684, 0]
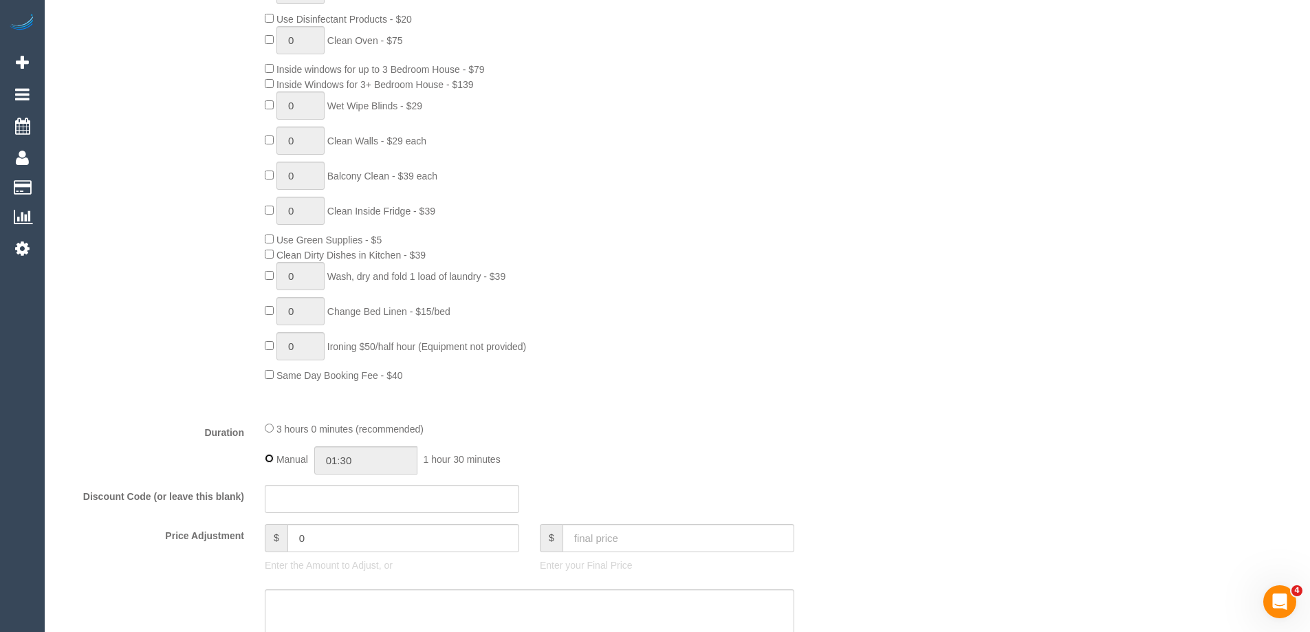
type input "03:00"
click at [673, 342] on div "0 Steam Cleaning - $55 per Unit ($110 Minimum) Use Disinfectant Products - $20 …" at bounding box center [563, 179] width 619 height 406
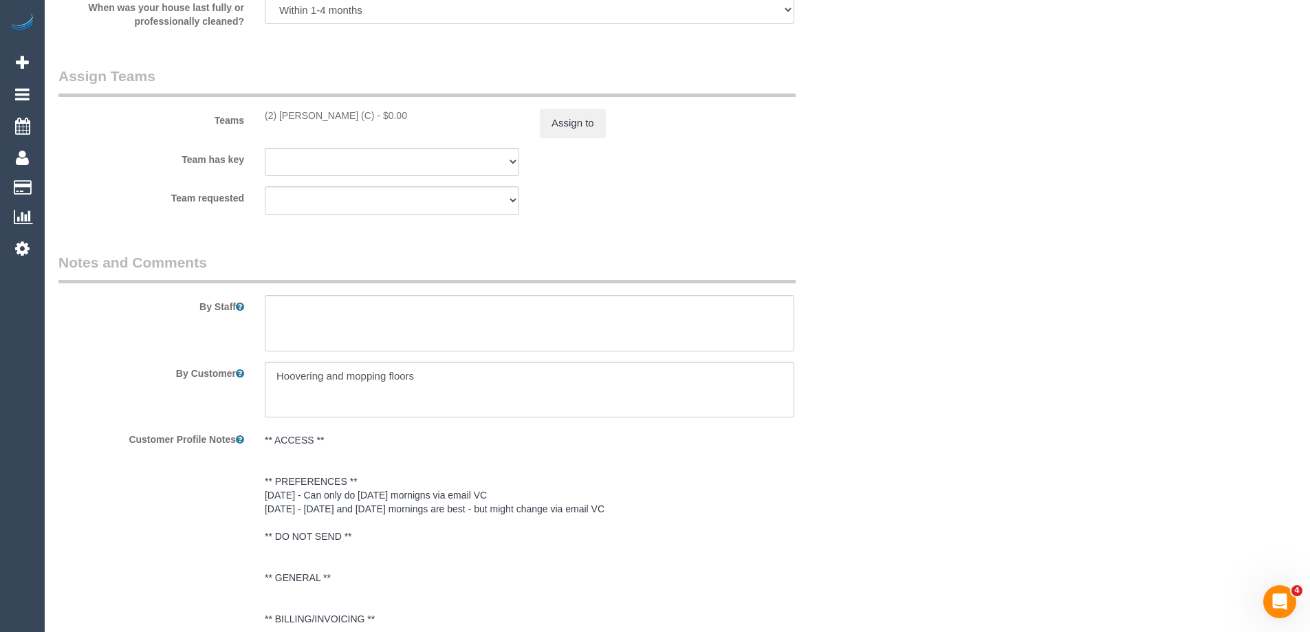
scroll to position [1991, 0]
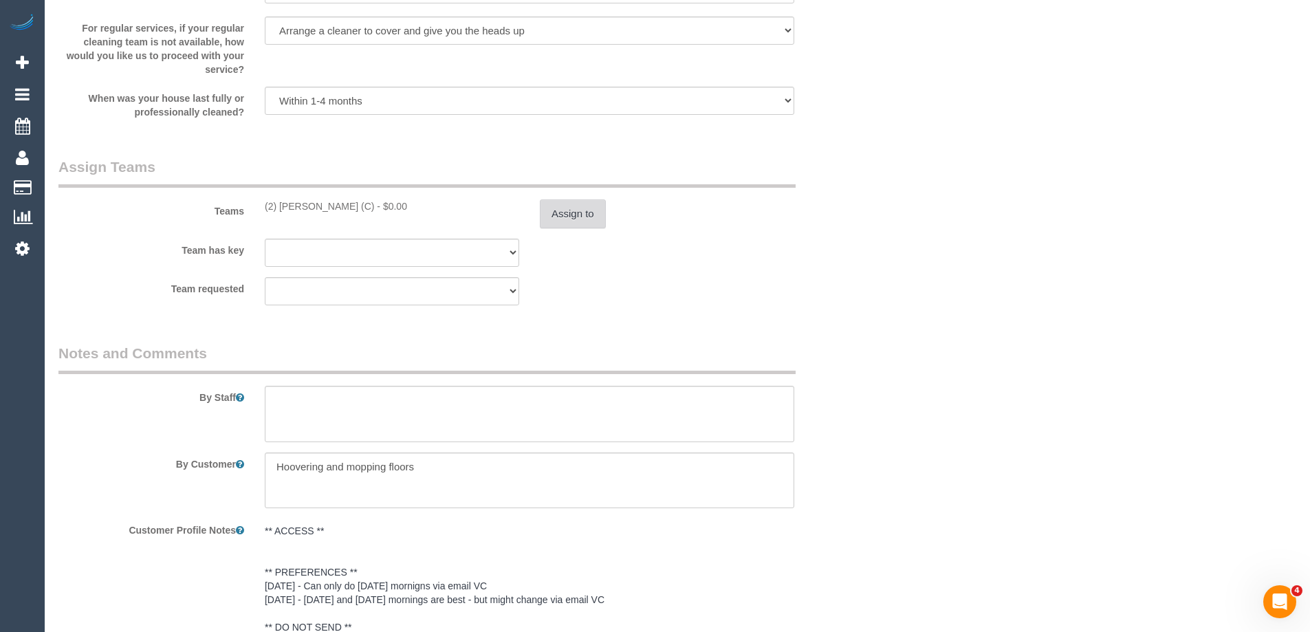
click at [563, 210] on button "Assign to" at bounding box center [573, 213] width 66 height 29
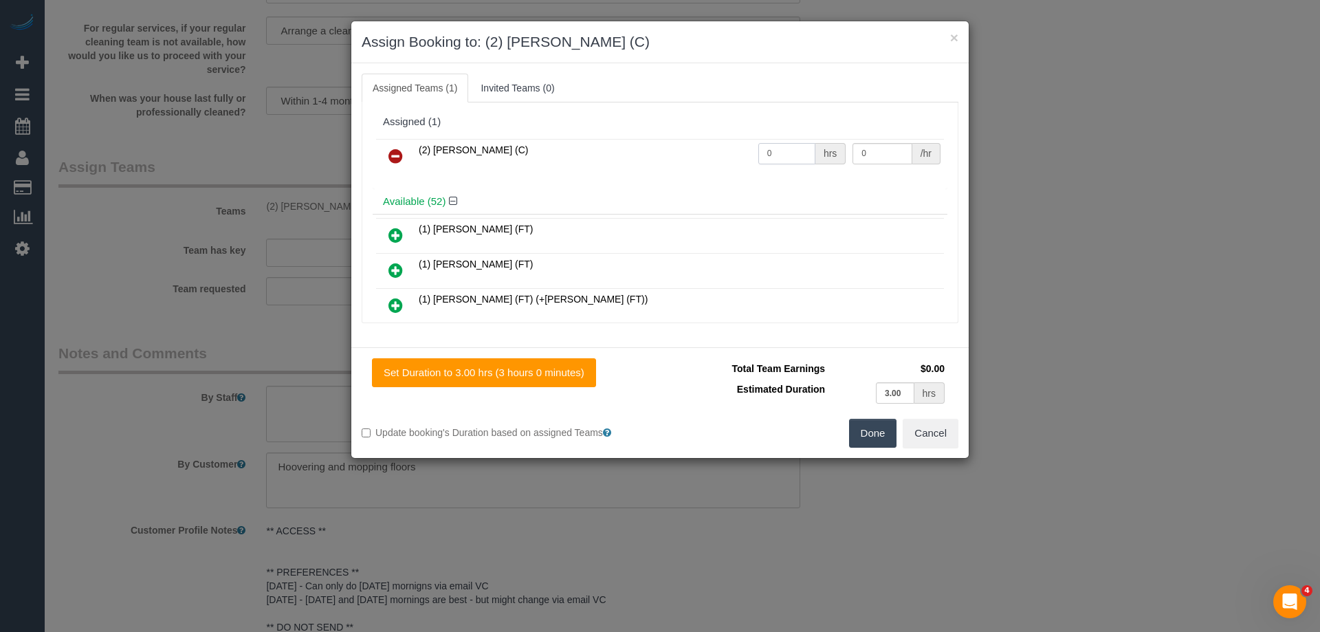
click at [794, 150] on input "0" at bounding box center [787, 153] width 57 height 21
type input "3"
drag, startPoint x: 791, startPoint y: 151, endPoint x: 841, endPoint y: 125, distance: 56.3
click at [841, 125] on div "Assigned (1)" at bounding box center [660, 122] width 554 height 12
click at [882, 163] on input "0" at bounding box center [882, 153] width 59 height 21
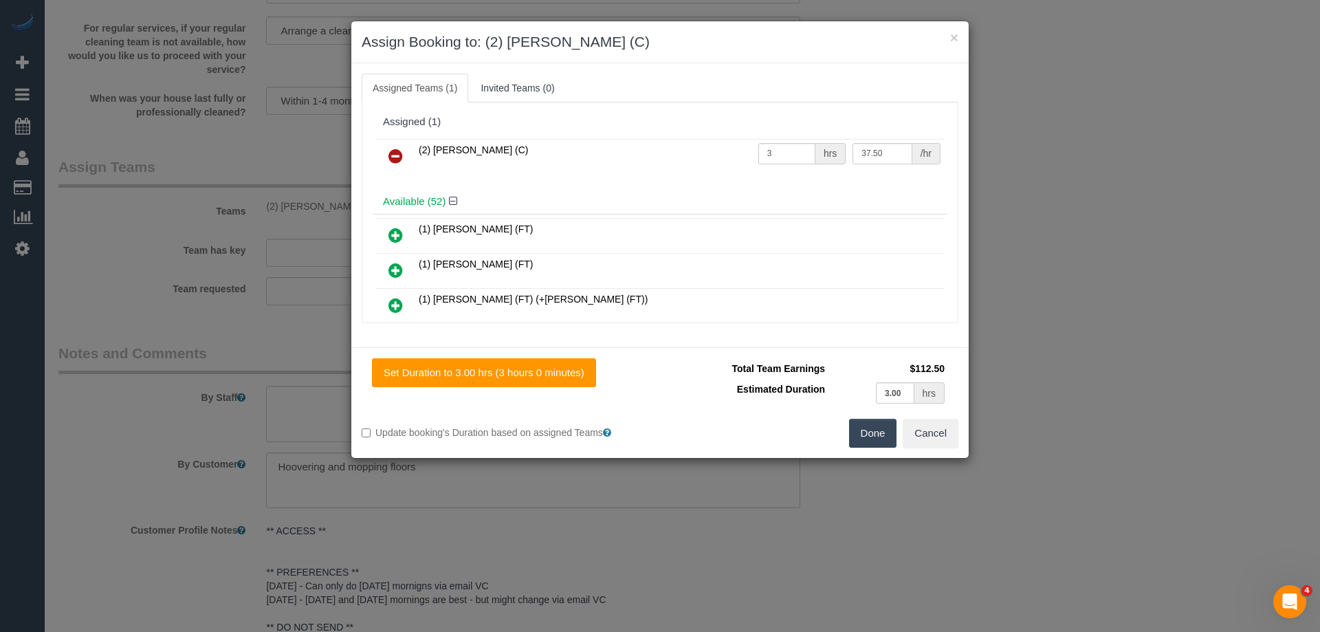
type input "37.5"
click at [855, 441] on button "Done" at bounding box center [873, 433] width 48 height 29
click at [855, 441] on div "× Assign Booking to: (2) [PERSON_NAME] (C) Assigned Teams (1) Invited Teams (0)…" at bounding box center [660, 316] width 1320 height 632
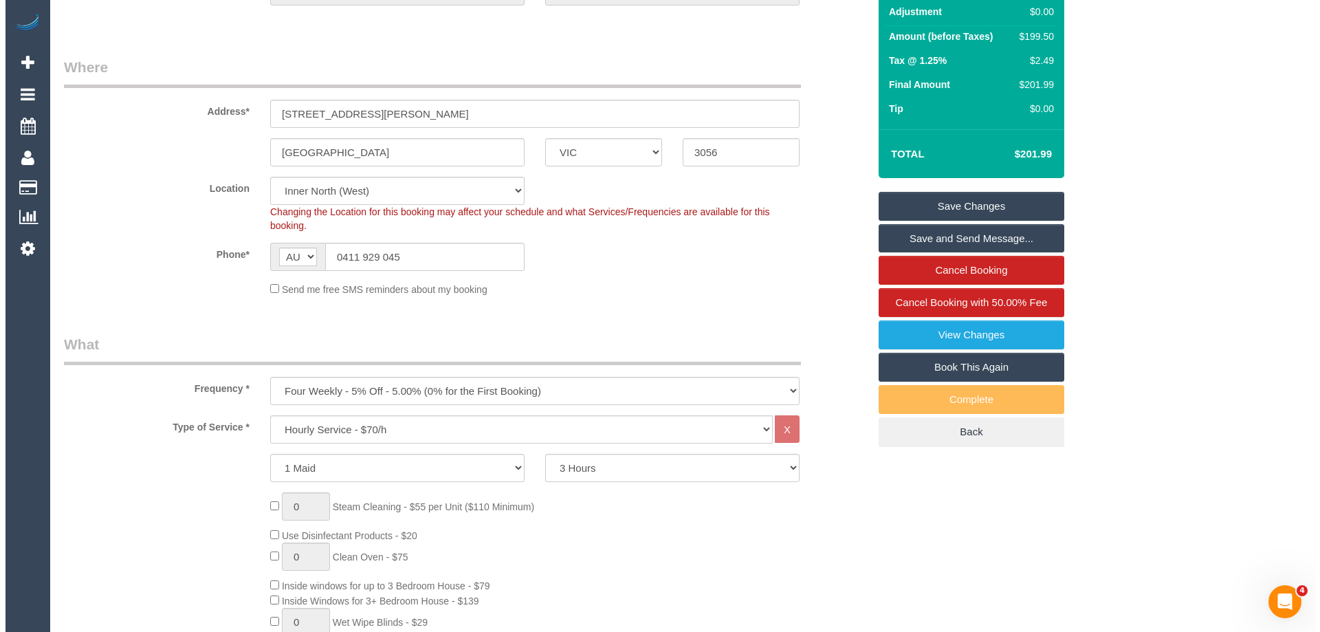
scroll to position [0, 0]
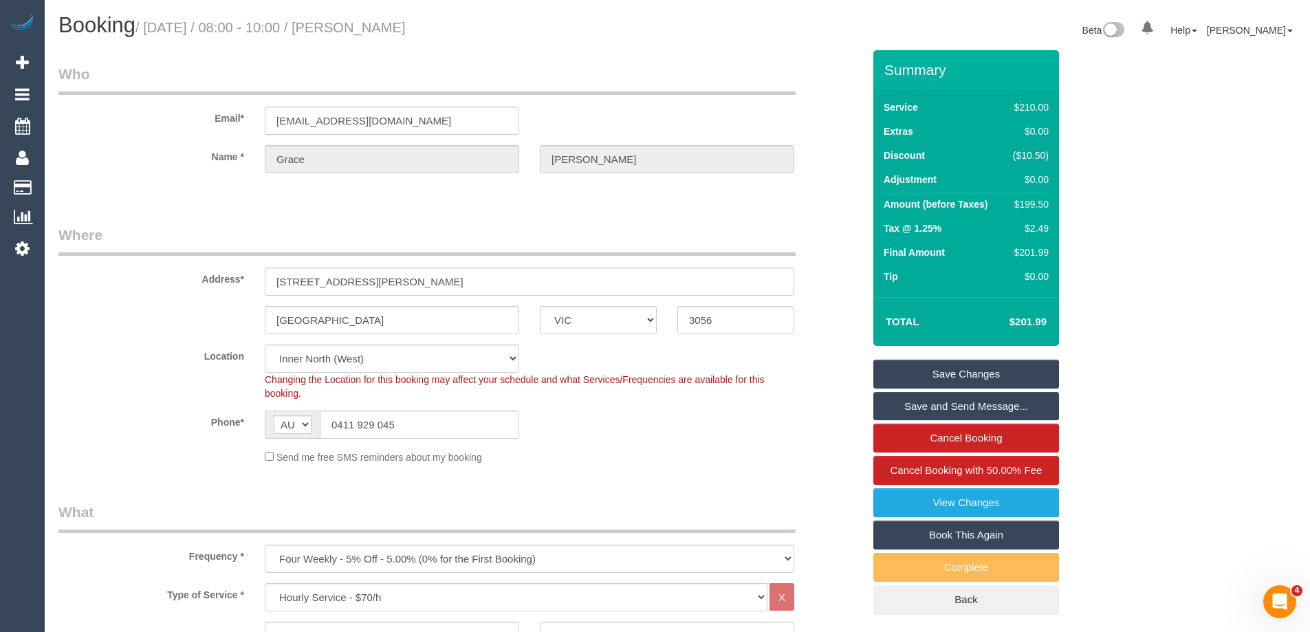
click at [939, 408] on link "Save and Send Message..." at bounding box center [966, 406] width 186 height 29
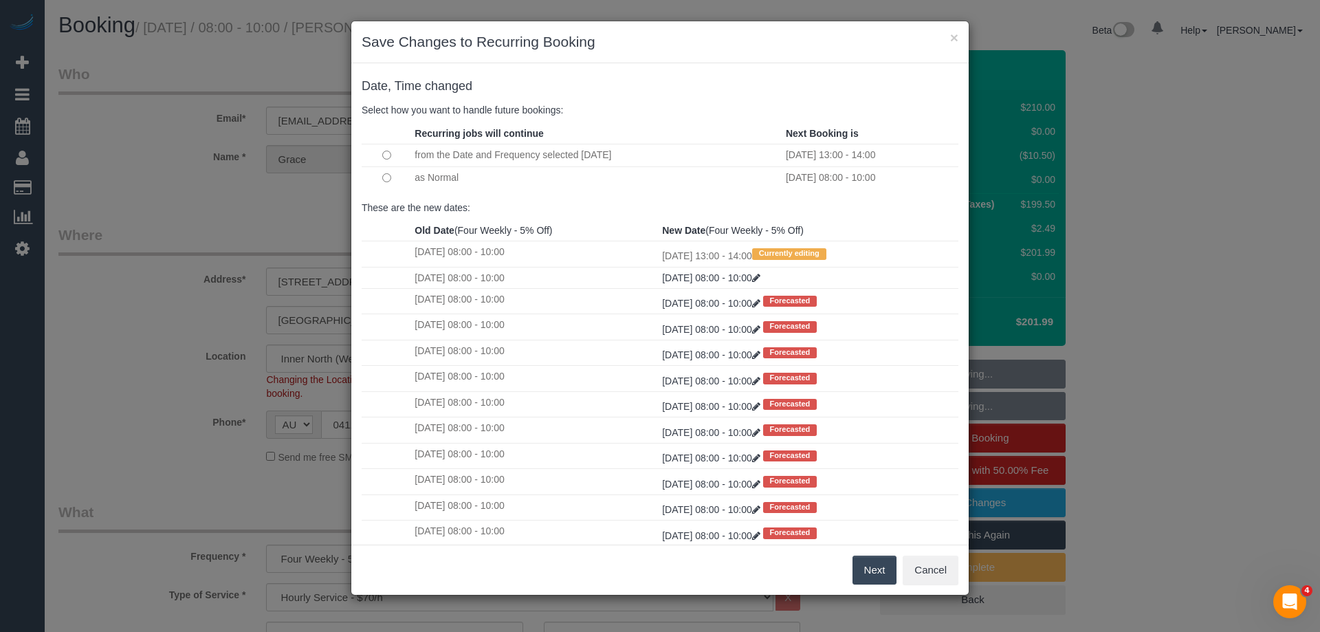
click at [874, 574] on button "Next" at bounding box center [875, 570] width 45 height 29
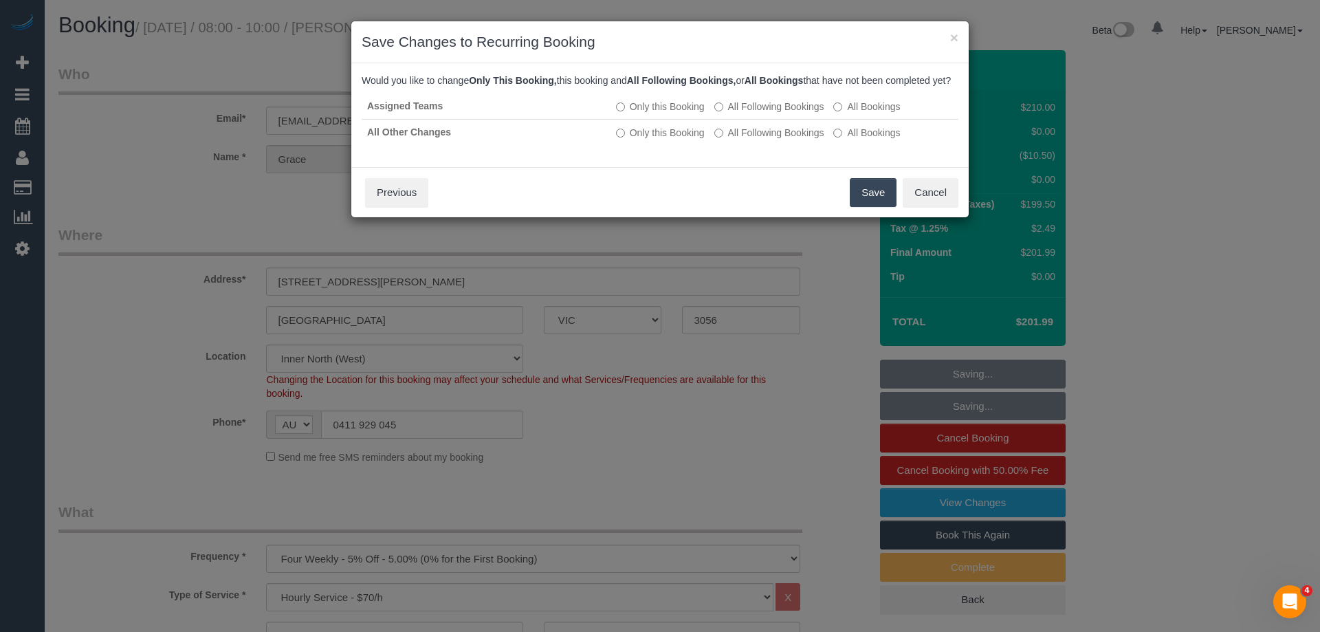
click at [874, 204] on button "Save" at bounding box center [873, 192] width 47 height 29
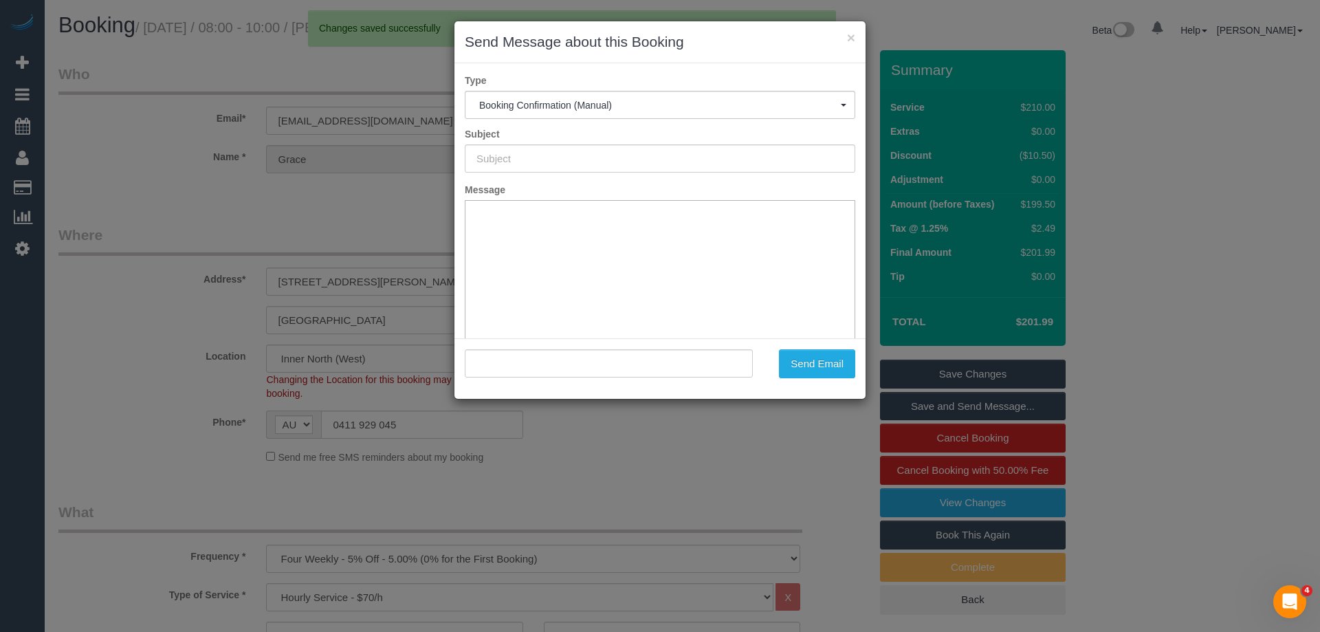
type input "Booking Confirmed"
type input ""[PERSON_NAME]" <[EMAIL_ADDRESS][DOMAIN_NAME]>"
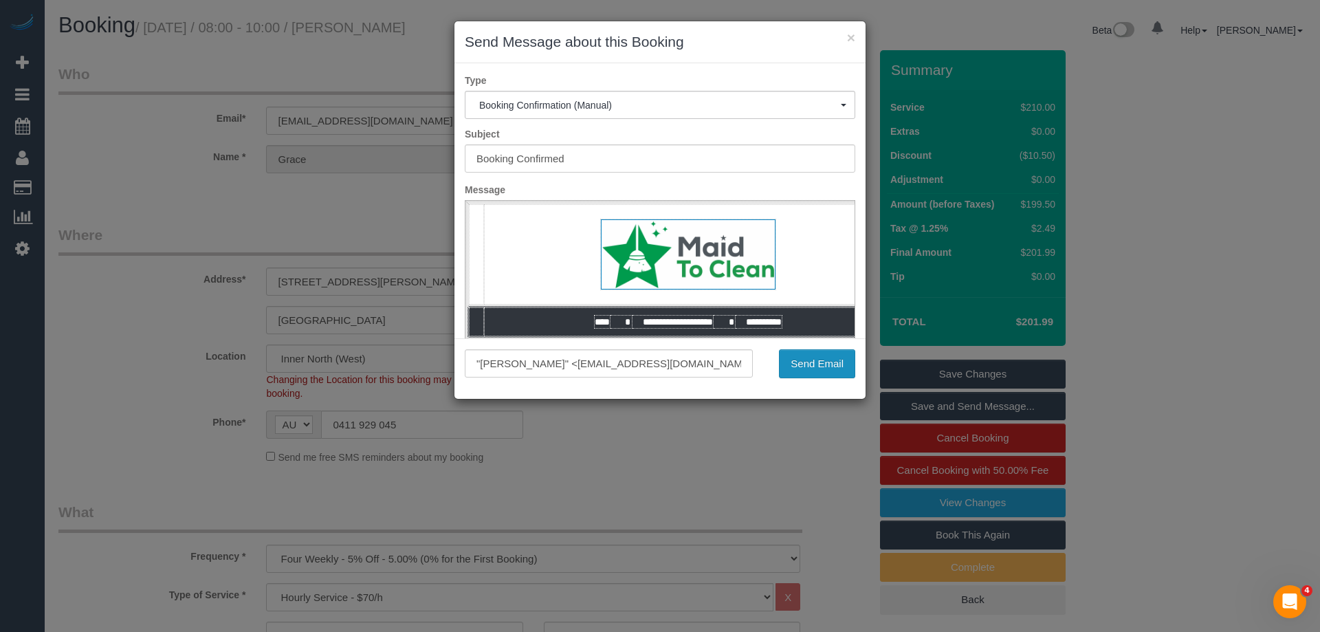
click at [829, 364] on button "Send Email" at bounding box center [817, 363] width 76 height 29
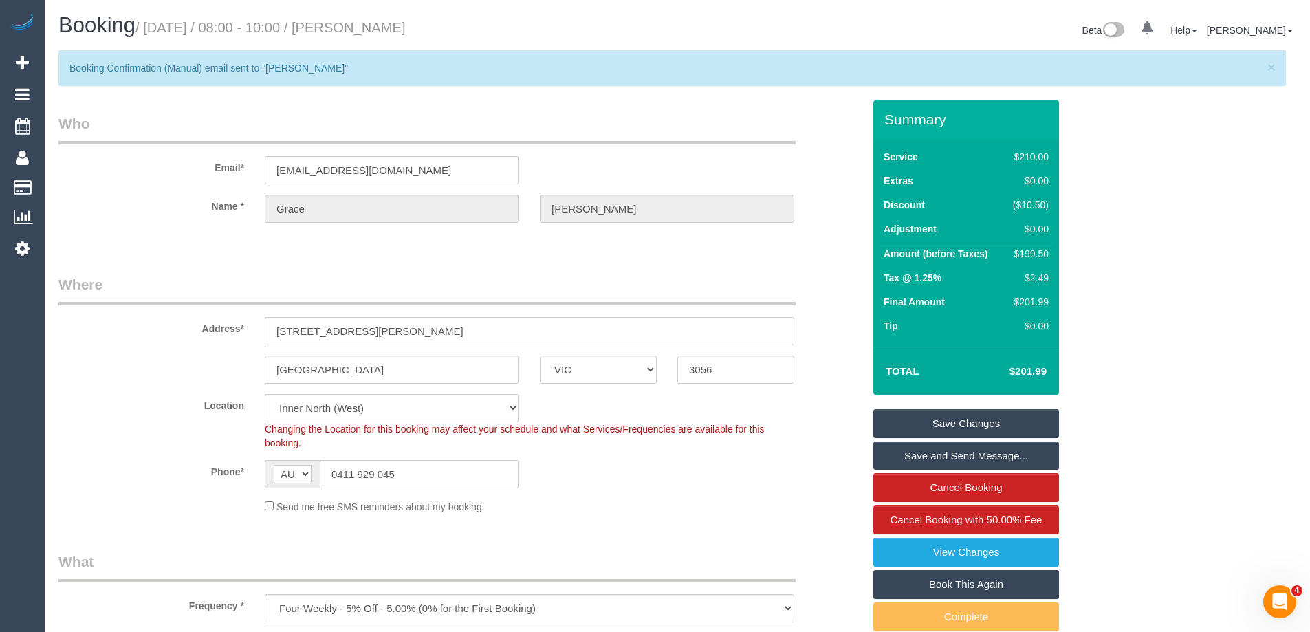
click at [406, 31] on small "/ [DATE] / 08:00 - 10:00 / [PERSON_NAME]" at bounding box center [270, 27] width 270 height 15
copy small "[PERSON_NAME]"
